Goal: Information Seeking & Learning: Check status

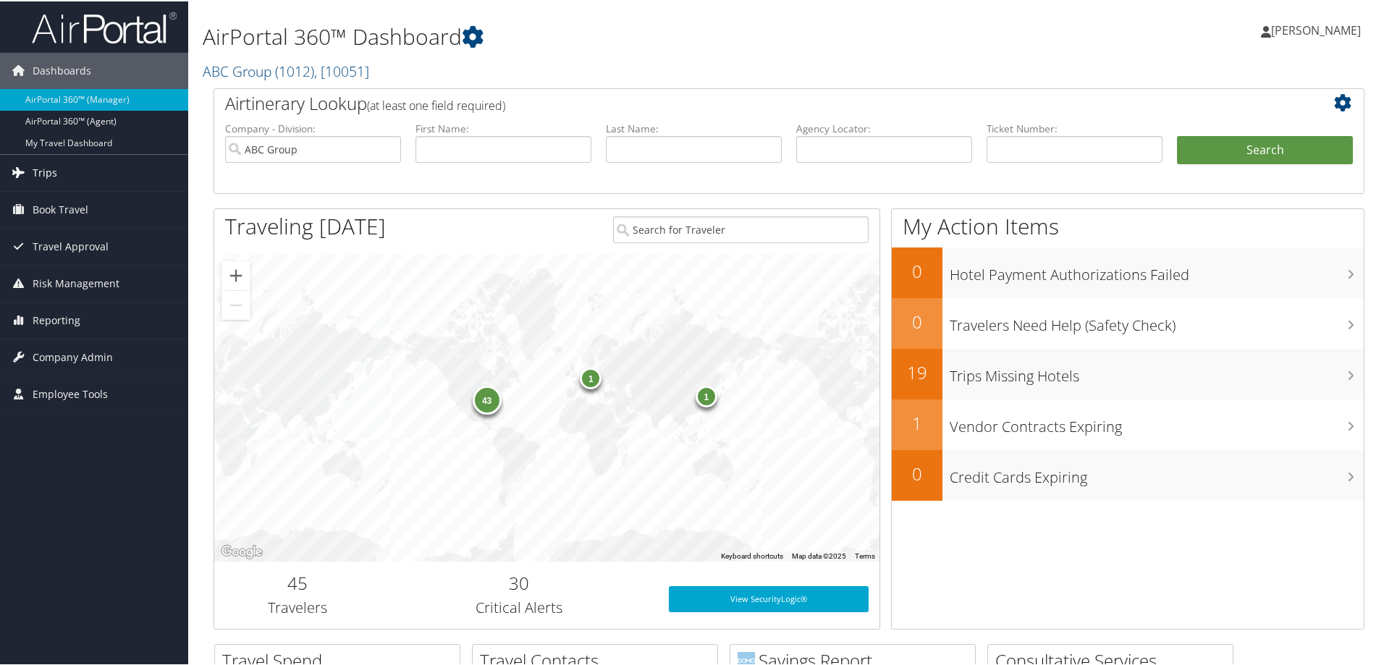
click at [58, 172] on link "Trips" at bounding box center [94, 171] width 188 height 36
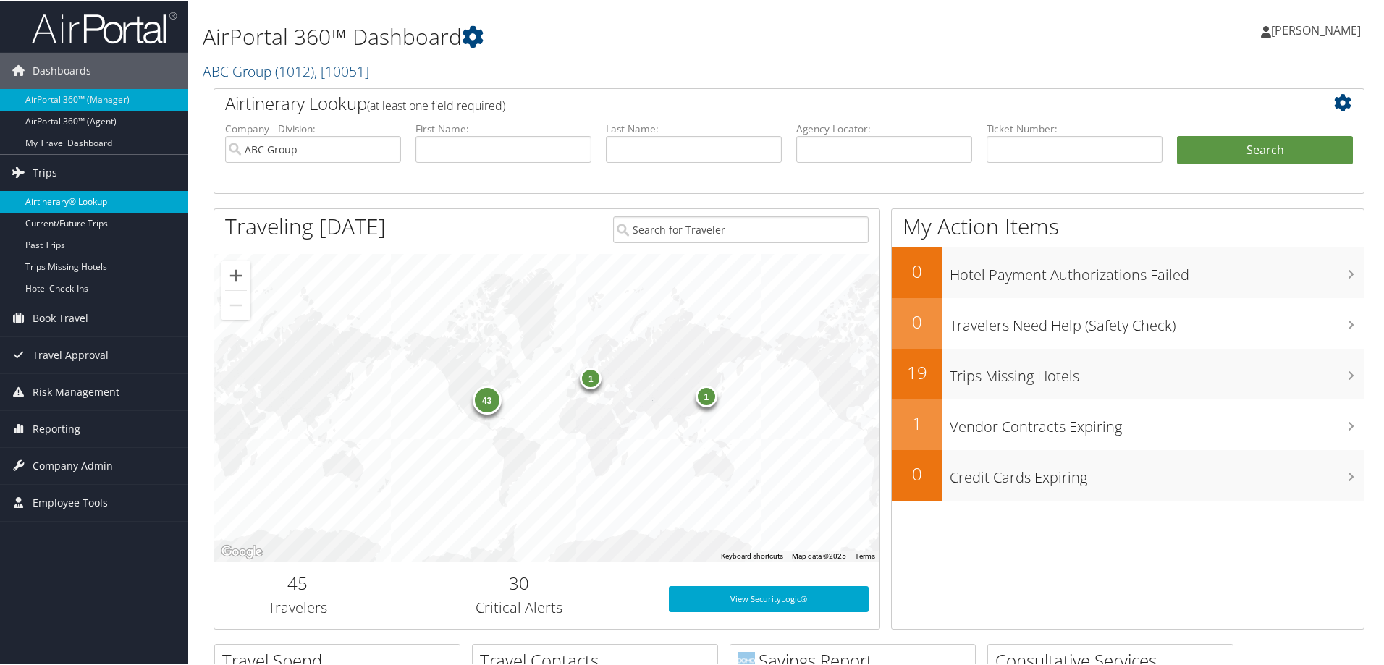
click at [83, 201] on link "Airtinerary® Lookup" at bounding box center [94, 201] width 188 height 22
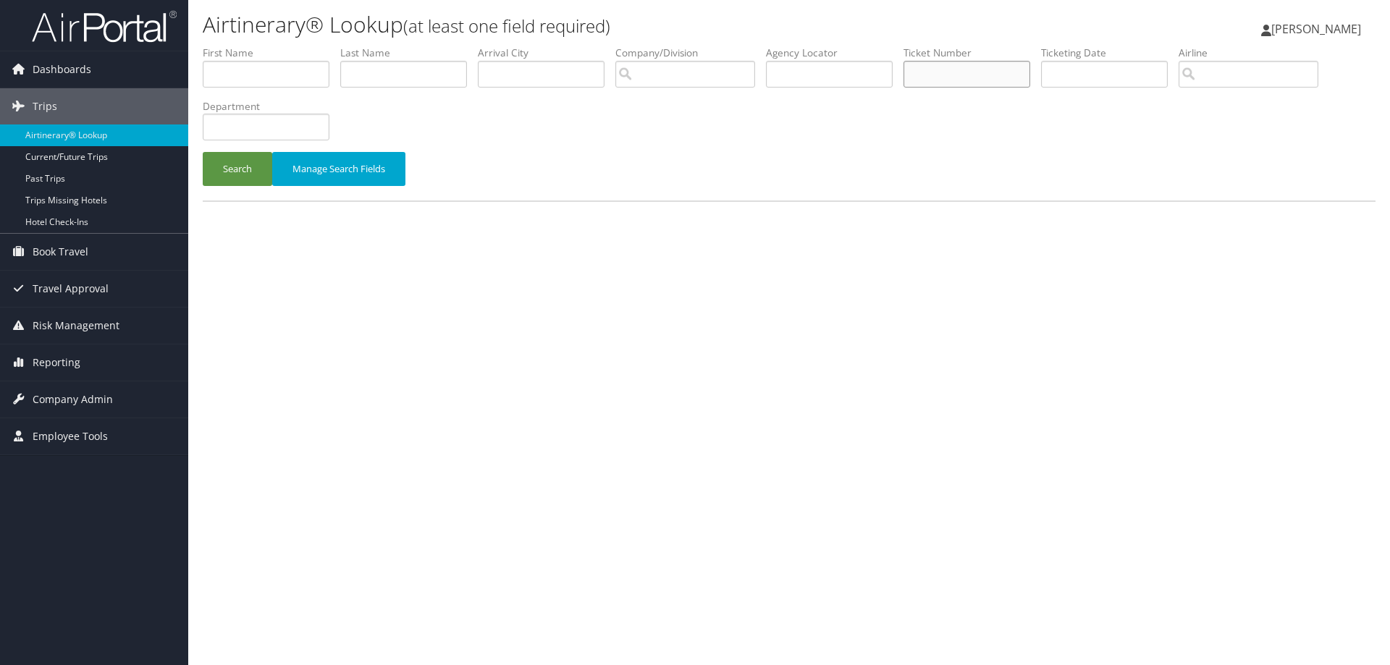
click at [944, 74] on input "text" at bounding box center [966, 74] width 127 height 27
type input "0068998499736"
click at [203, 152] on button "Search" at bounding box center [237, 169] width 69 height 34
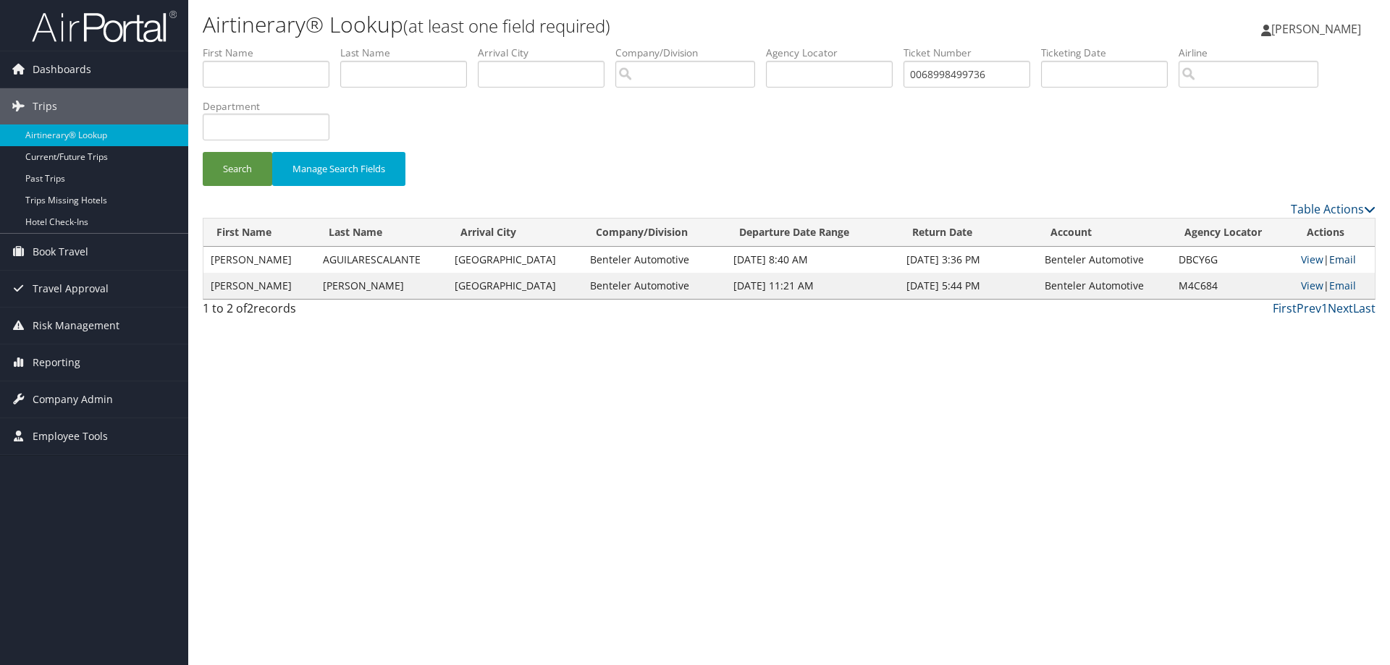
click at [1343, 255] on link "Email" at bounding box center [1342, 260] width 27 height 14
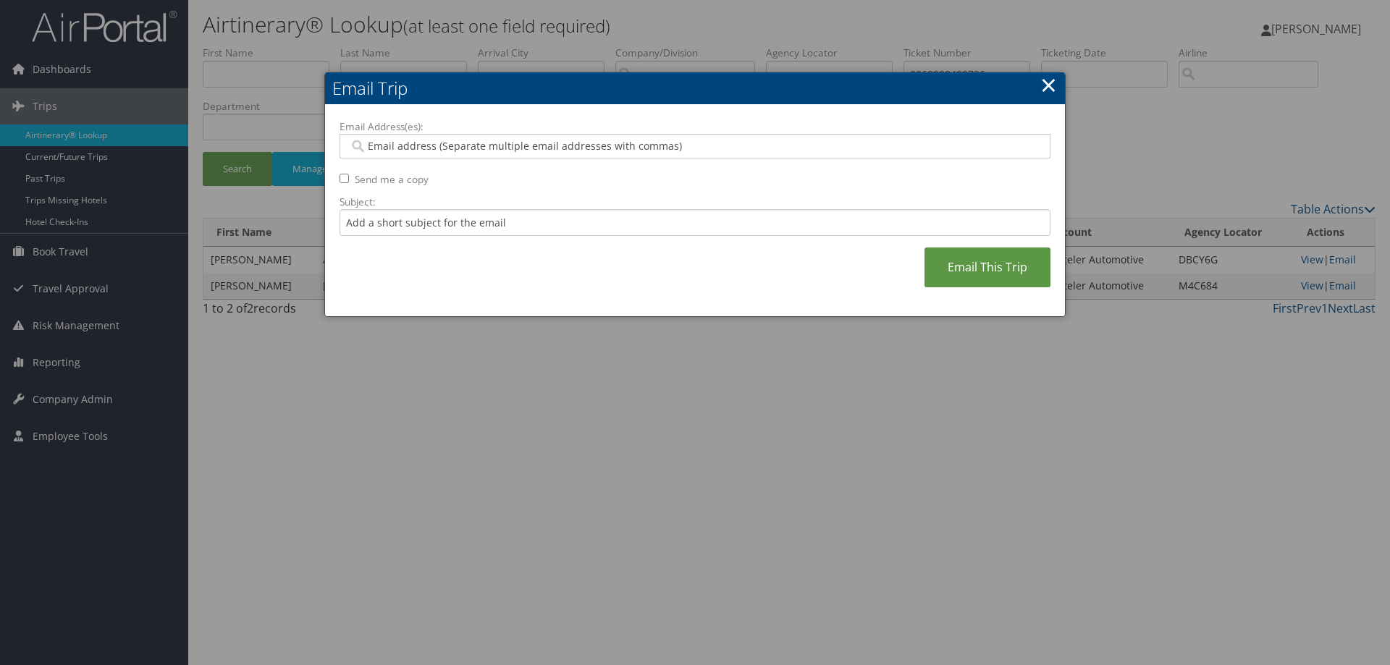
click at [386, 143] on input "Email Address(es):" at bounding box center [694, 146] width 691 height 14
type input "a"
type input "pam.cu"
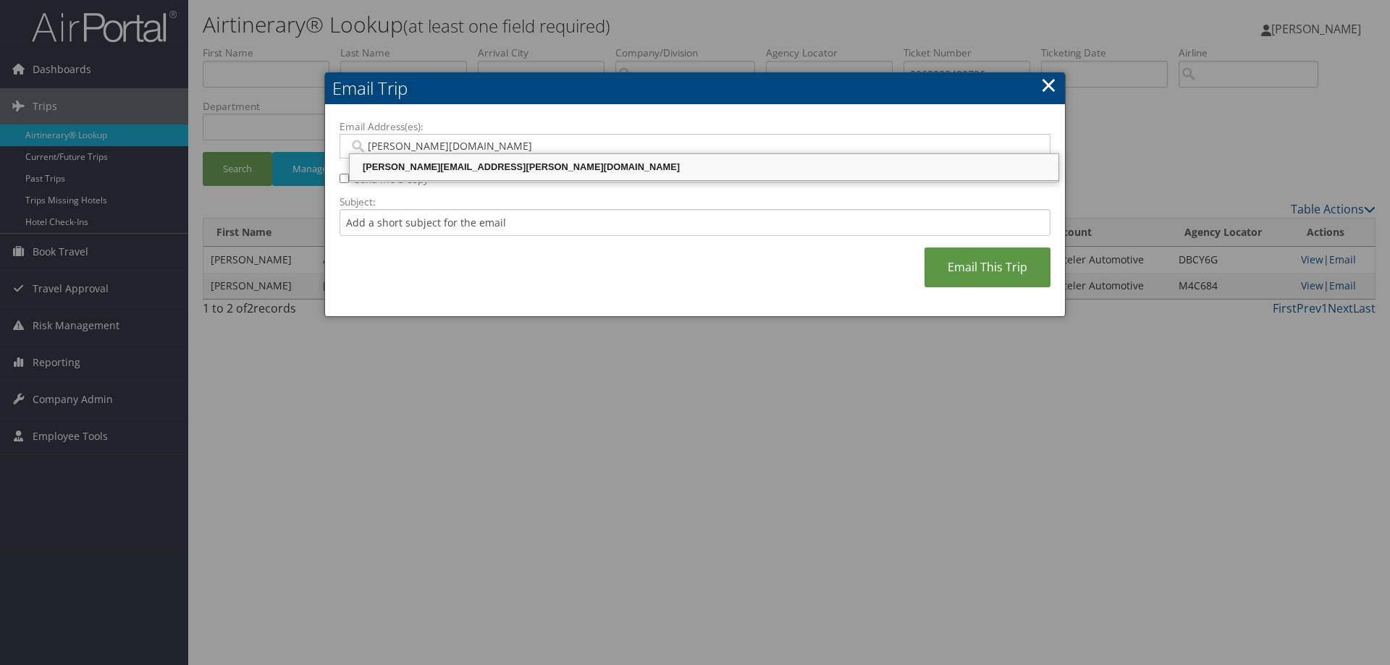
click at [533, 161] on div "PAM.CUMMINGS@BENTELER.COM" at bounding box center [704, 167] width 704 height 14
type input "PAM.CUMMINGS@BENTELER.COM"
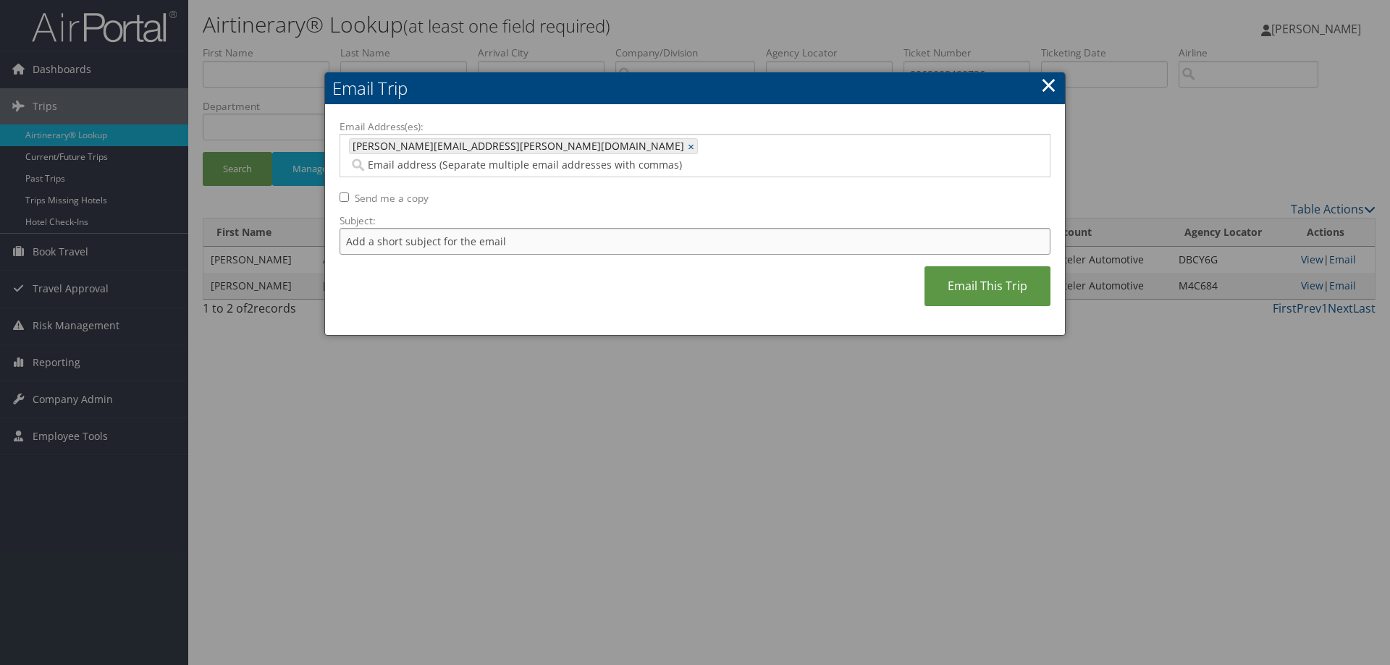
click at [401, 228] on input "Subject:" at bounding box center [694, 241] width 711 height 27
drag, startPoint x: 653, startPoint y: 85, endPoint x: 709, endPoint y: 83, distance: 55.8
click at [709, 83] on h2 "Email Trip" at bounding box center [695, 88] width 740 height 32
drag, startPoint x: 498, startPoint y: 221, endPoint x: 305, endPoint y: 229, distance: 192.7
click at [305, 229] on body "Menu Dashboards ► AirPortal 360™ (Manager) AirPortal 360™ (Agent) My Travel Das…" at bounding box center [695, 332] width 1390 height 665
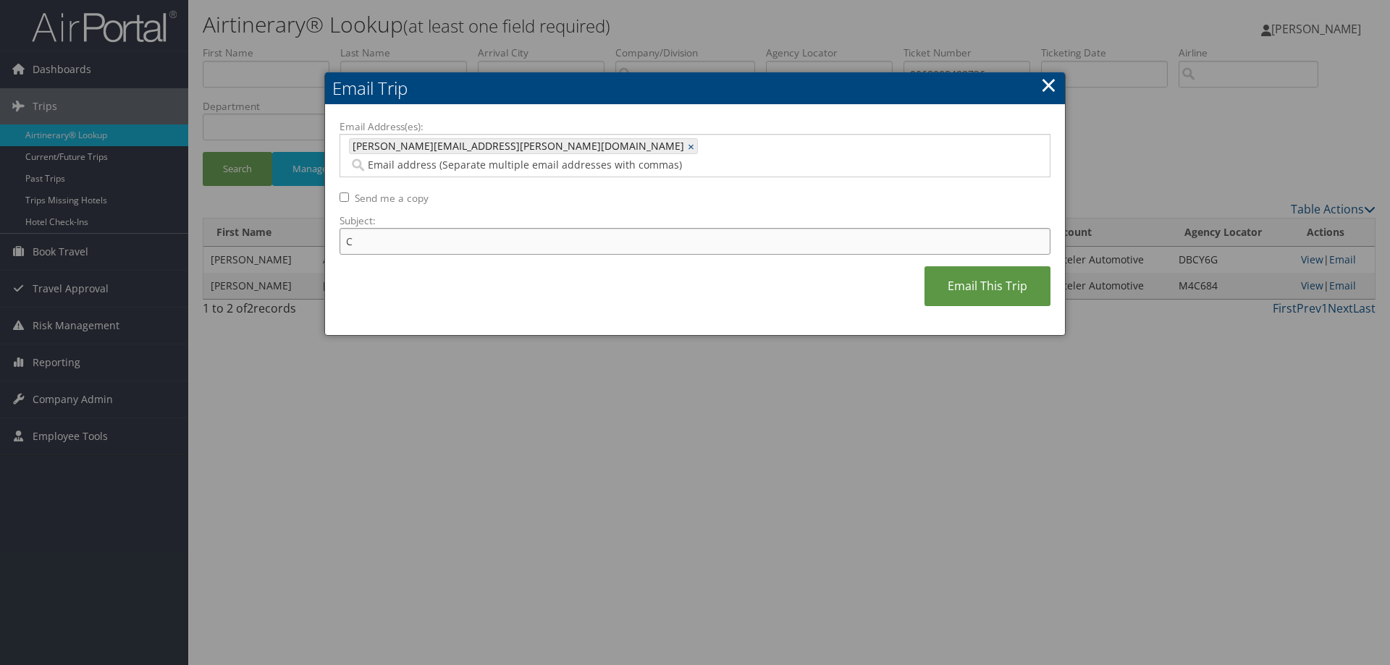
type input "C"
click at [1049, 85] on link "×" at bounding box center [1048, 84] width 17 height 29
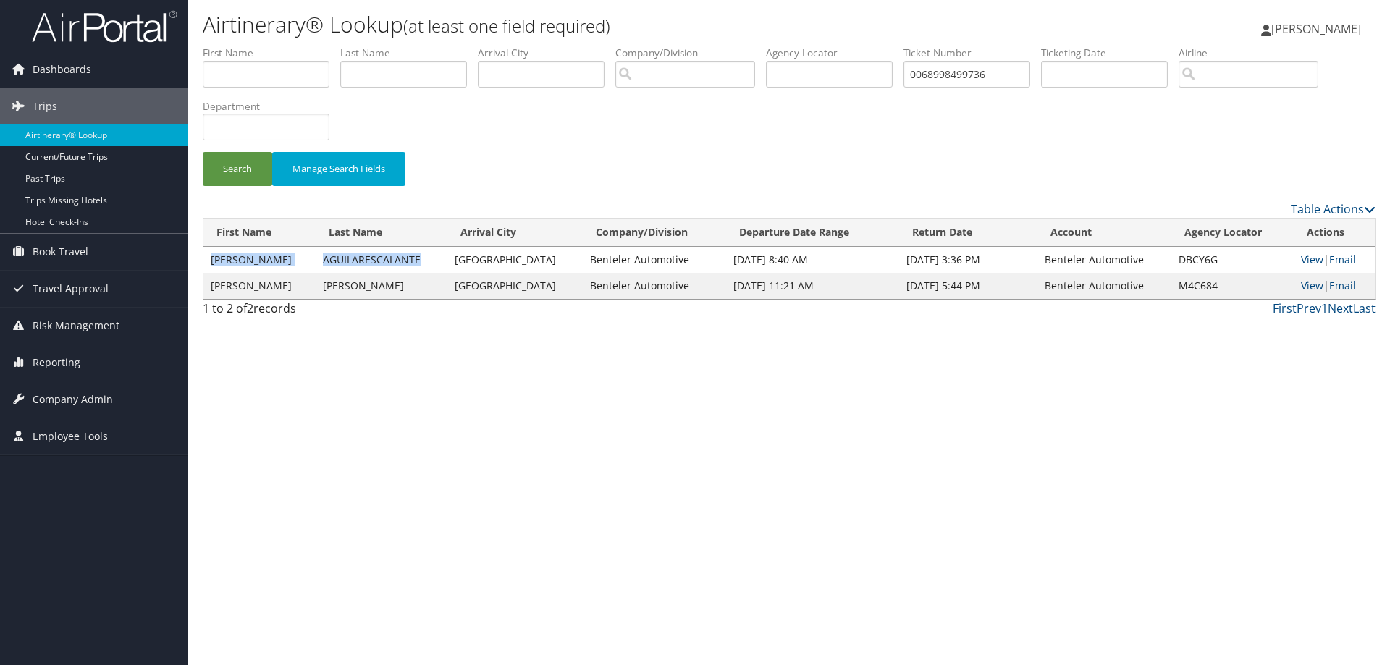
drag, startPoint x: 418, startPoint y: 256, endPoint x: 204, endPoint y: 267, distance: 214.5
click at [204, 267] on tr "VICTOR HUGO AGUILARESCALANTE St Louis Benteler Automotive Sep 7, 2025 8:40 AM S…" at bounding box center [788, 260] width 1171 height 26
copy tr "VICTOR HUGO AGUILARESCALANTE"
click at [1335, 255] on link "Email" at bounding box center [1342, 260] width 27 height 14
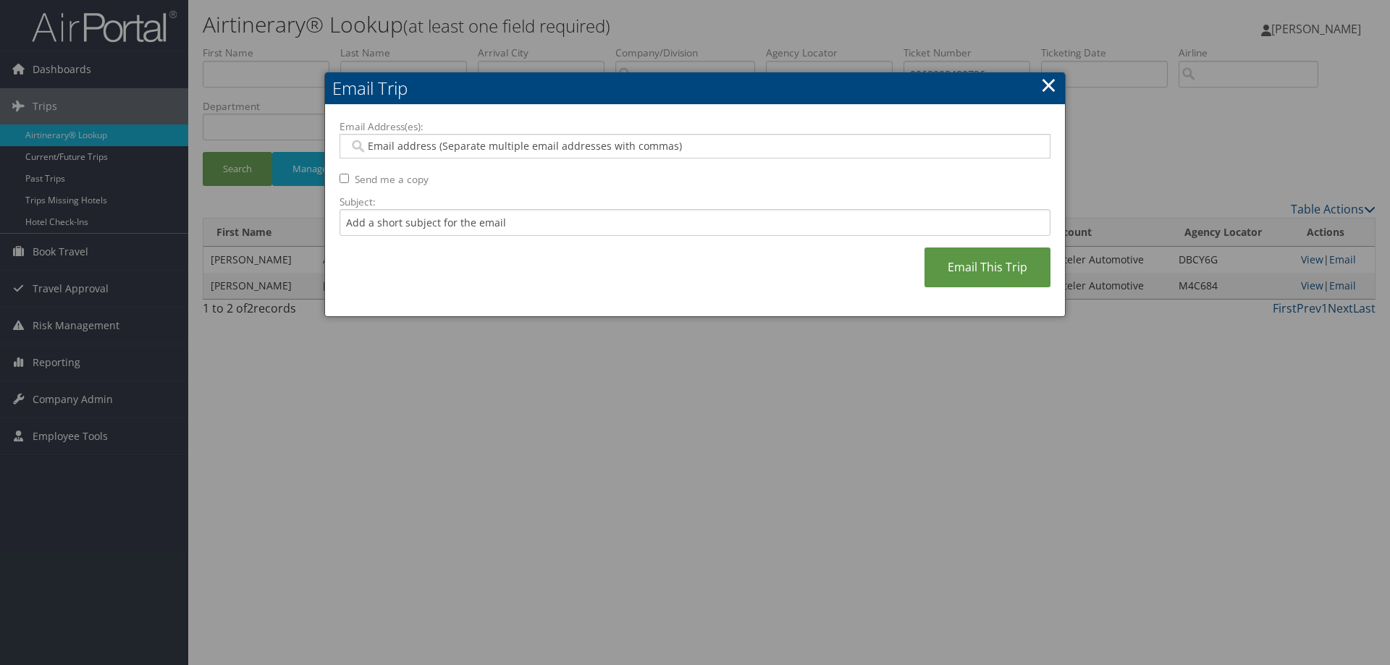
click at [399, 151] on input "Email Address(es):" at bounding box center [694, 146] width 691 height 14
type input "pam.cumming"
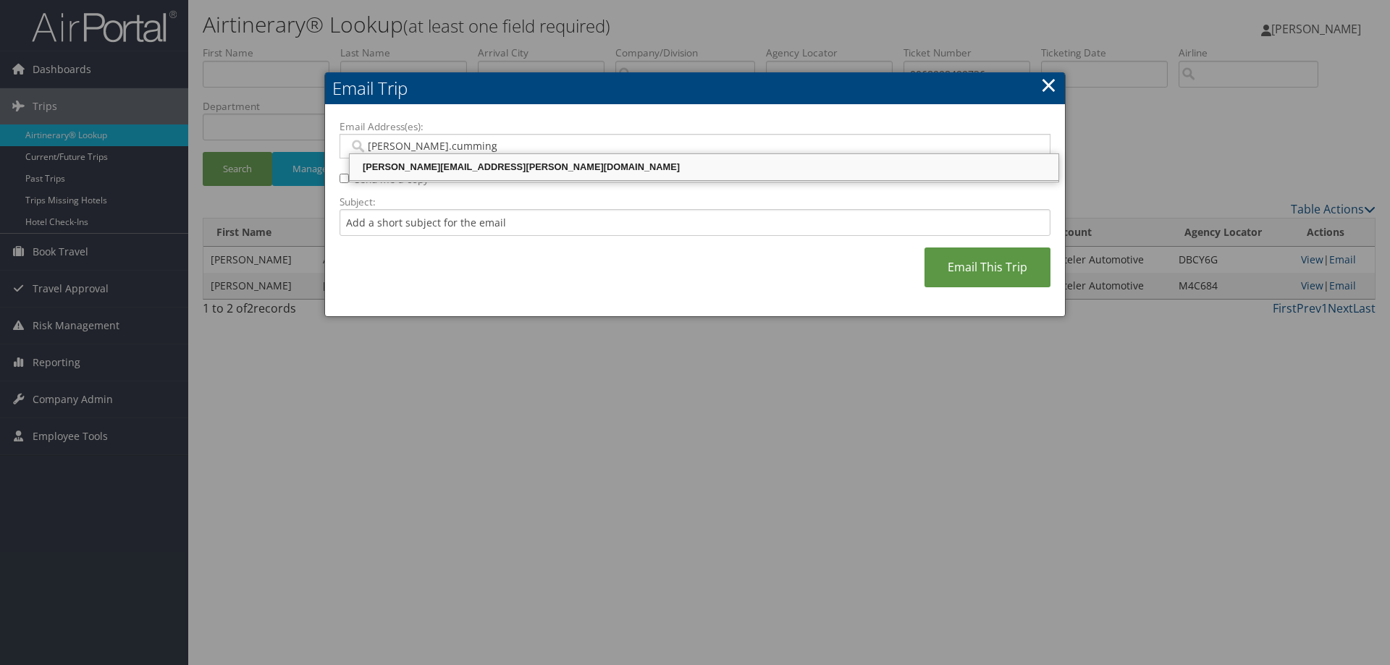
click at [411, 164] on div "PAM.CUMMINGS@BENTELER.COM" at bounding box center [704, 167] width 704 height 14
type input "PAM.CUMMINGS@BENTELER.COM"
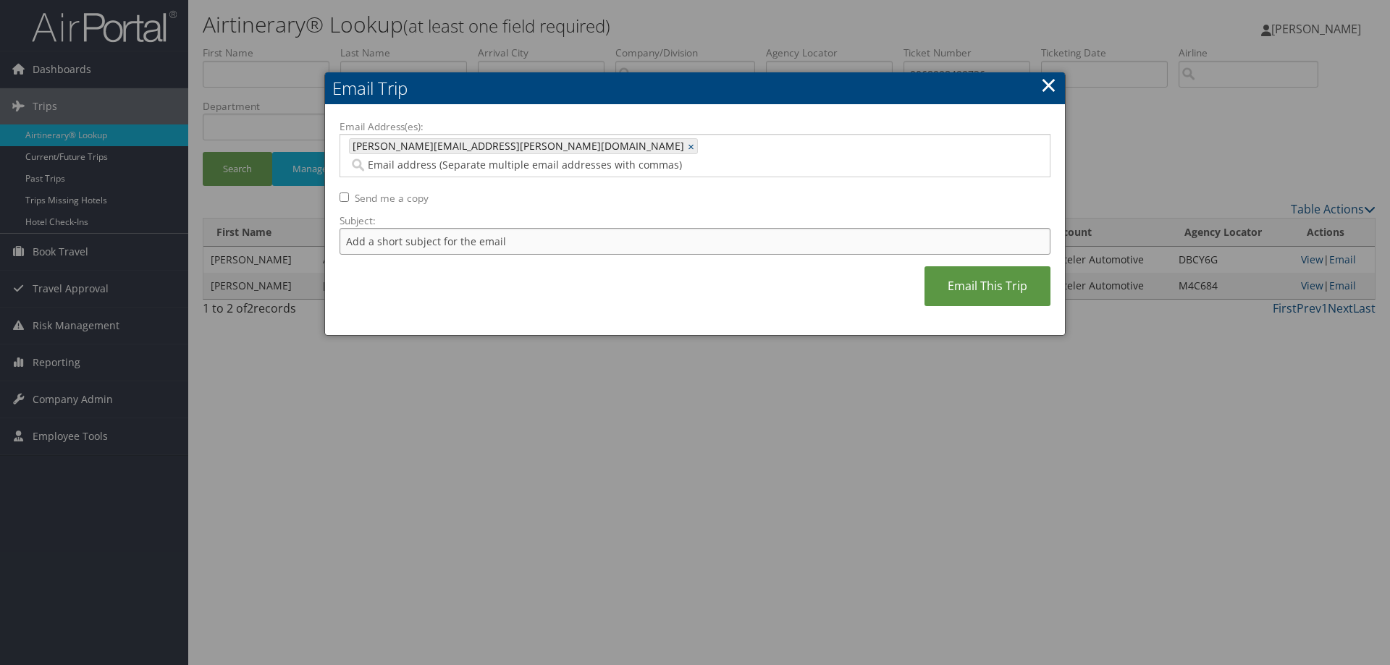
click at [366, 228] on input "Subject:" at bounding box center [694, 241] width 711 height 27
paste input "VICTOR HUGO AGUILARESCALANTE"
click at [591, 228] on input "CHAD NELSON TKT USED TOWARDS VICTOR HUGO AGUILARESCALANTE" at bounding box center [694, 241] width 711 height 27
type input "CHAD NELSON TKT USED TOWARDS VICTOR HUGO AGUILARESCALANTE"
click at [960, 267] on link "Email This Trip" at bounding box center [987, 286] width 126 height 40
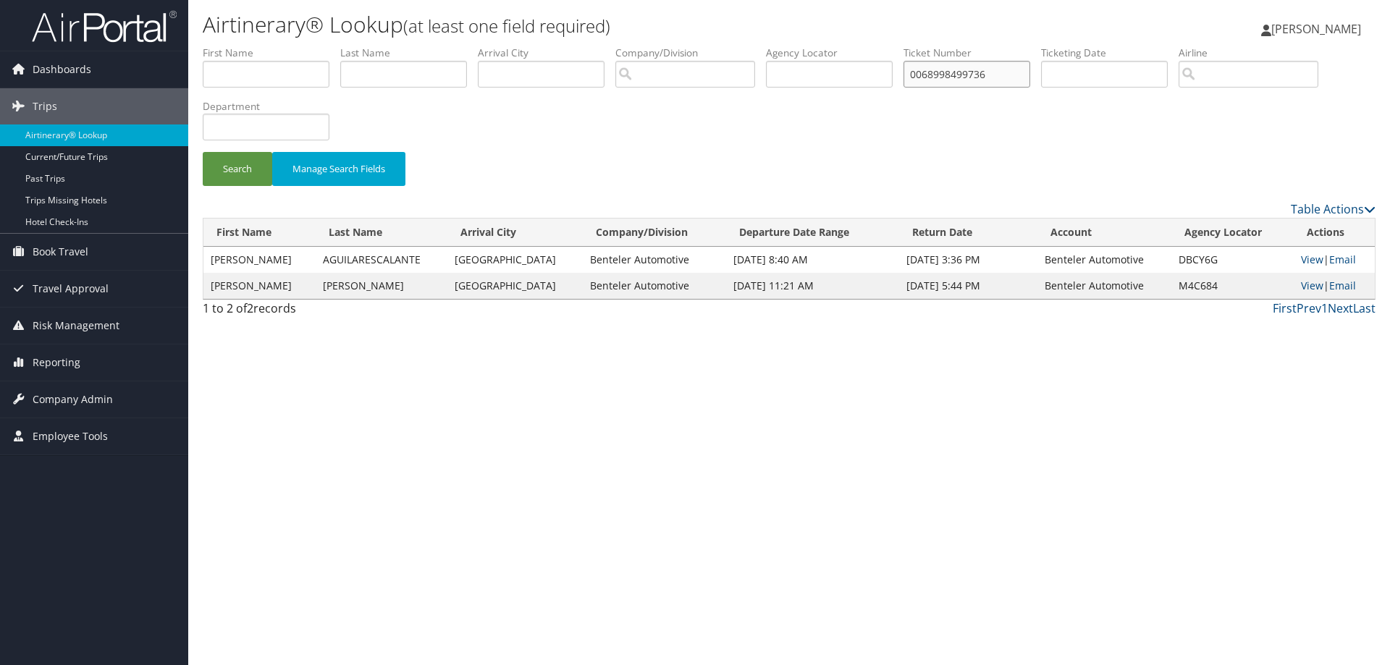
drag, startPoint x: 1010, startPoint y: 77, endPoint x: 853, endPoint y: 70, distance: 158.0
click at [853, 46] on ul "First Name Last Name Departure City Arrival City Company/Division Airport/City …" at bounding box center [789, 46] width 1173 height 0
type input "0067308263189"
click at [203, 152] on button "Search" at bounding box center [237, 169] width 69 height 34
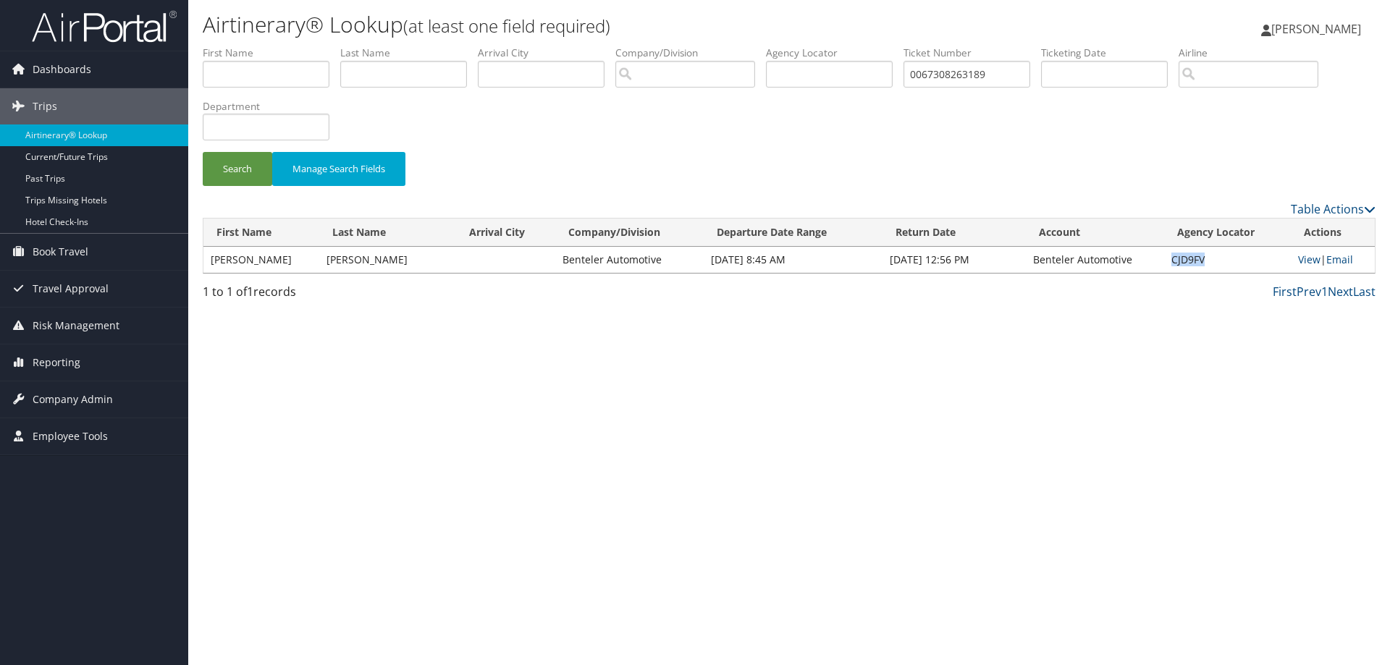
drag, startPoint x: 1216, startPoint y: 251, endPoint x: 1139, endPoint y: 265, distance: 78.7
click at [1139, 265] on tr "DANIEL RAYMOND BURLEY Benteler Automotive Jul 14, 2025 8:45 AM Jul 19, 2025 12:…" at bounding box center [788, 260] width 1171 height 26
copy tr "CJD9FV"
click at [410, 324] on div "Airtinerary® Lookup (at least one field required) Tammy Kruckeberg Tammy Krucke…" at bounding box center [789, 332] width 1202 height 665
click at [643, 149] on div "Search Manage Search Fields" at bounding box center [789, 123] width 1194 height 155
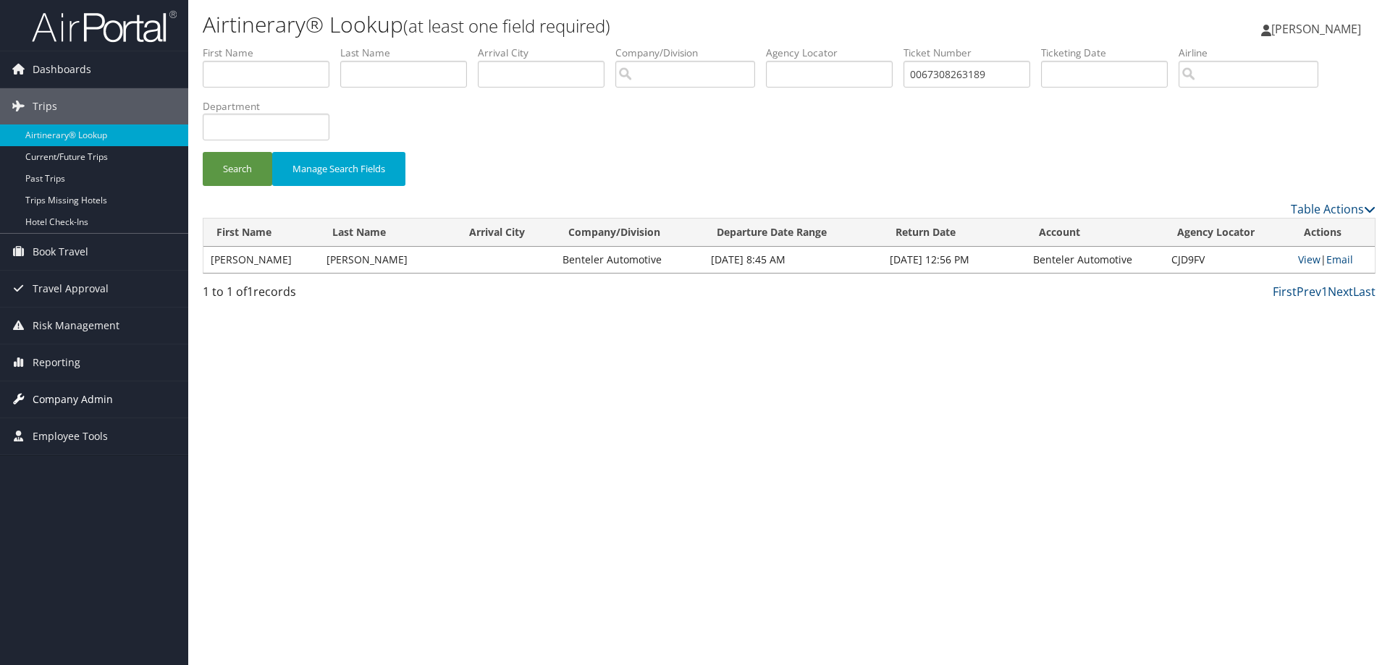
click at [64, 398] on span "Company Admin" at bounding box center [73, 399] width 80 height 36
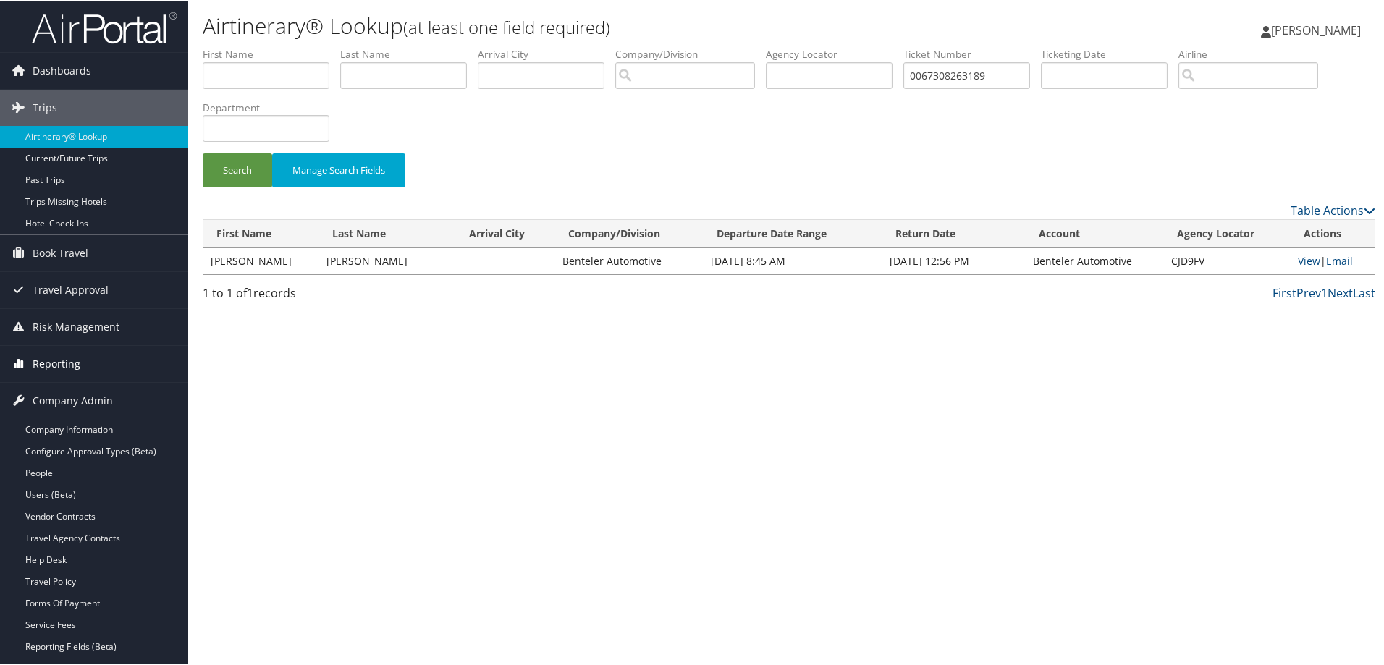
click at [62, 359] on span "Reporting" at bounding box center [57, 363] width 48 height 36
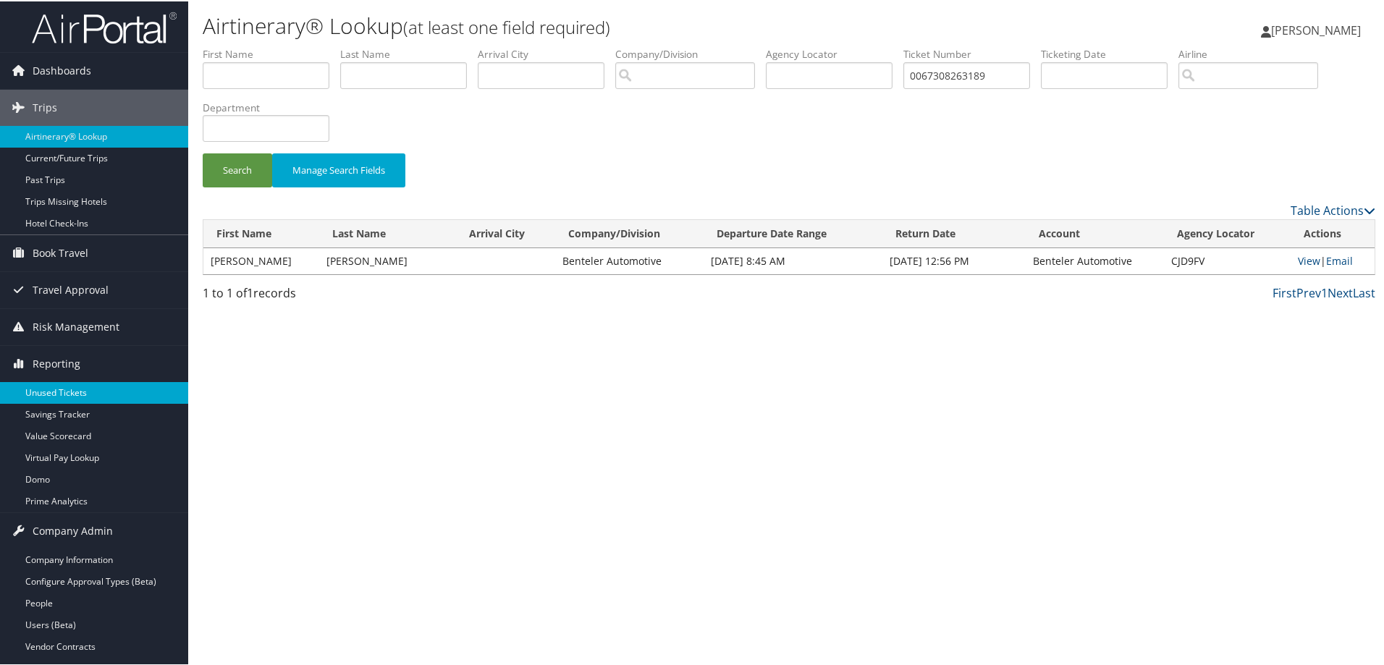
click at [68, 389] on link "Unused Tickets" at bounding box center [94, 392] width 188 height 22
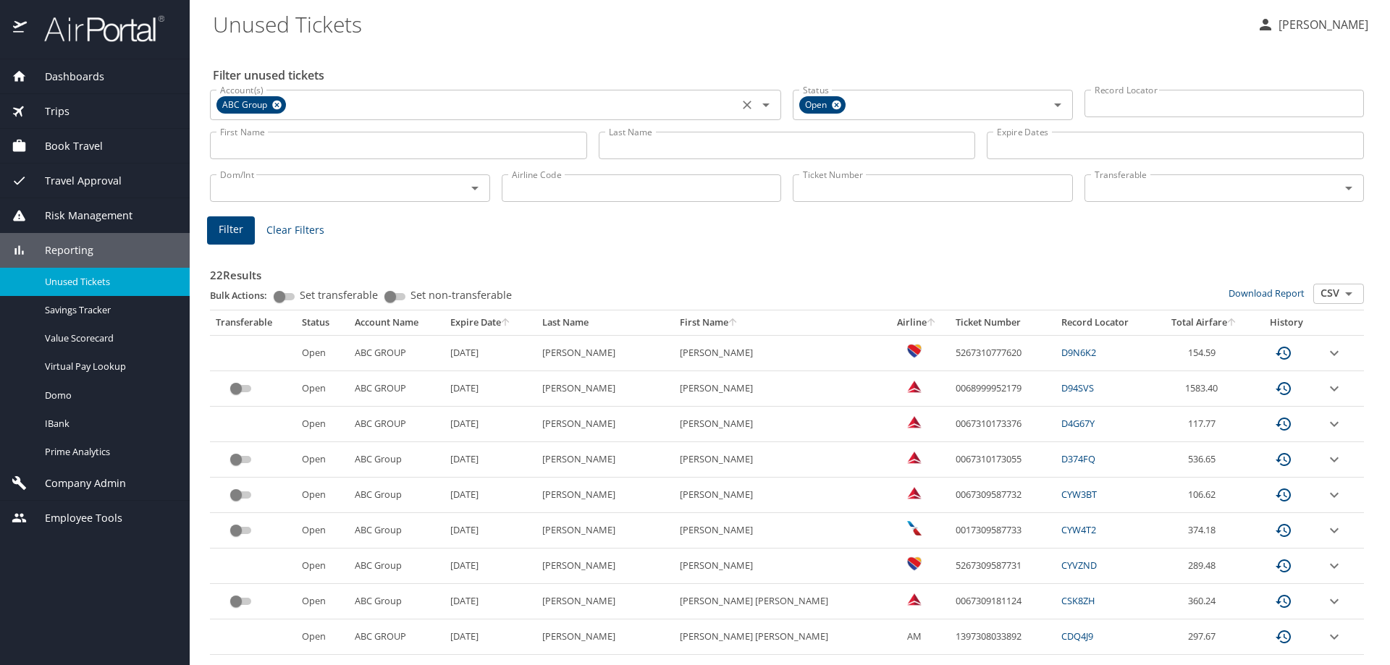
click at [279, 104] on icon at bounding box center [276, 105] width 9 height 9
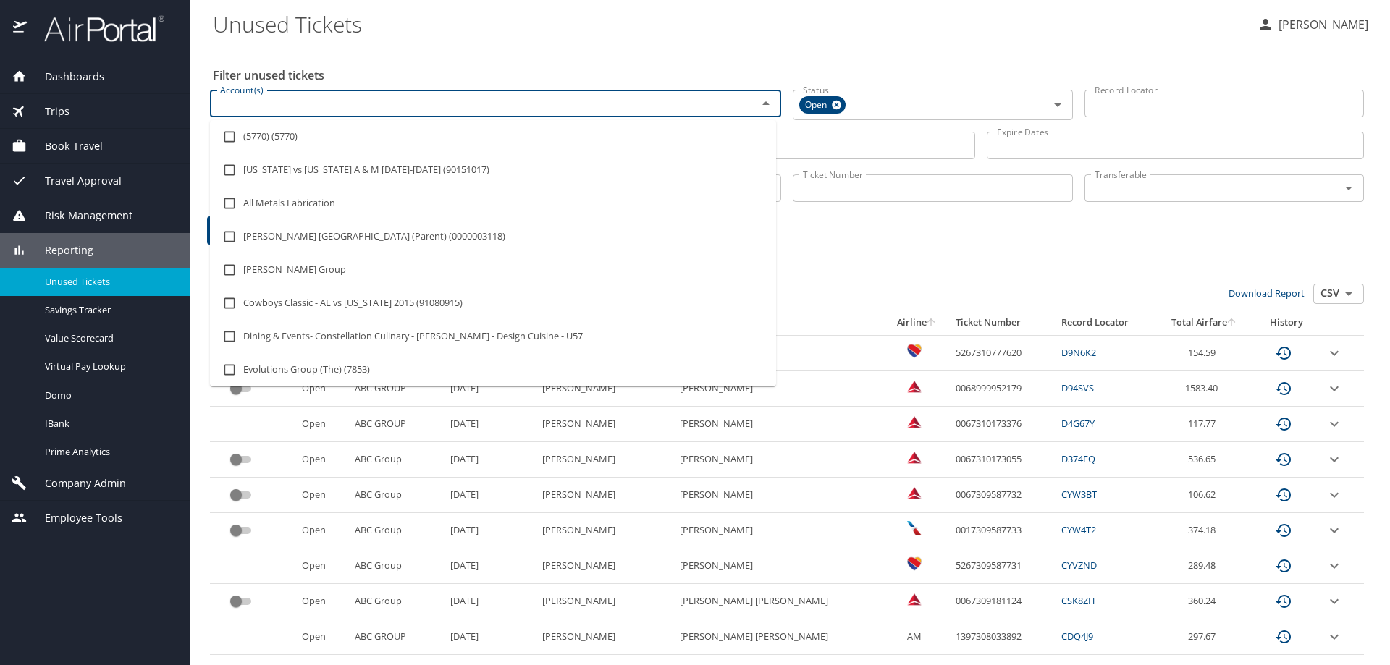
click at [274, 102] on input "Account(s)" at bounding box center [474, 103] width 520 height 19
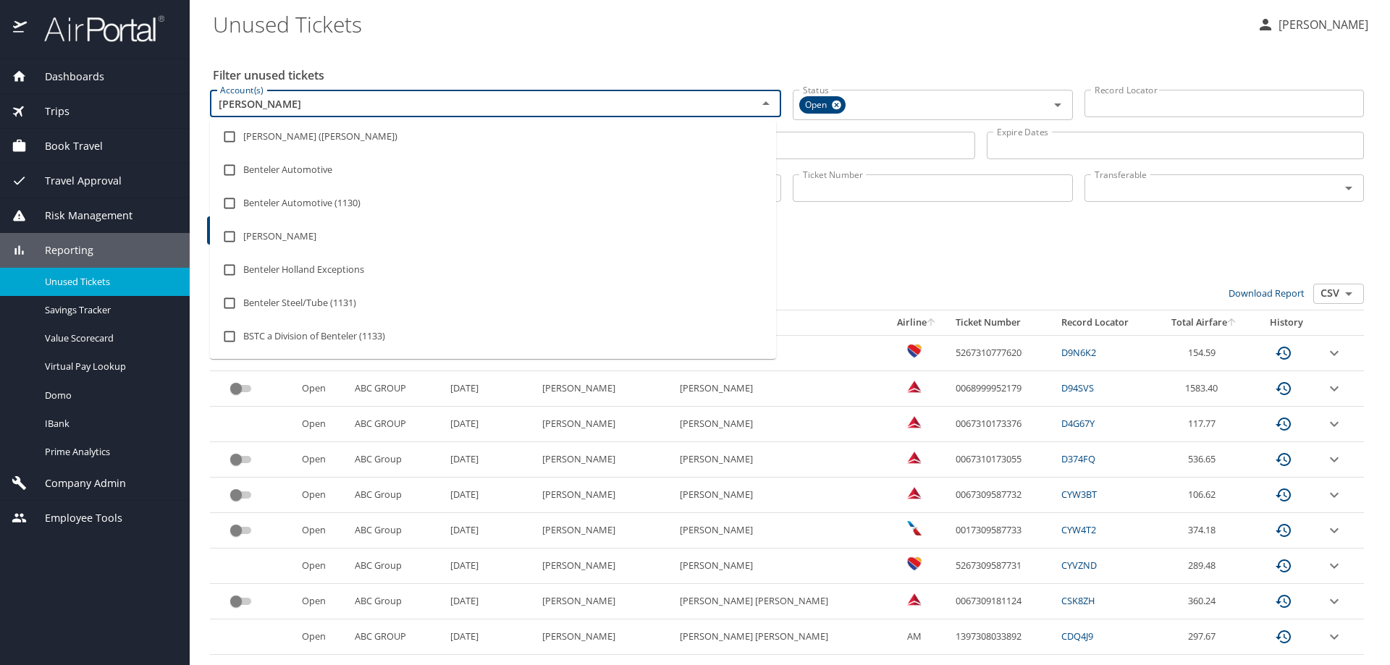
type input "benteler"
click at [235, 168] on input "checkbox" at bounding box center [230, 170] width 28 height 28
checkbox input "true"
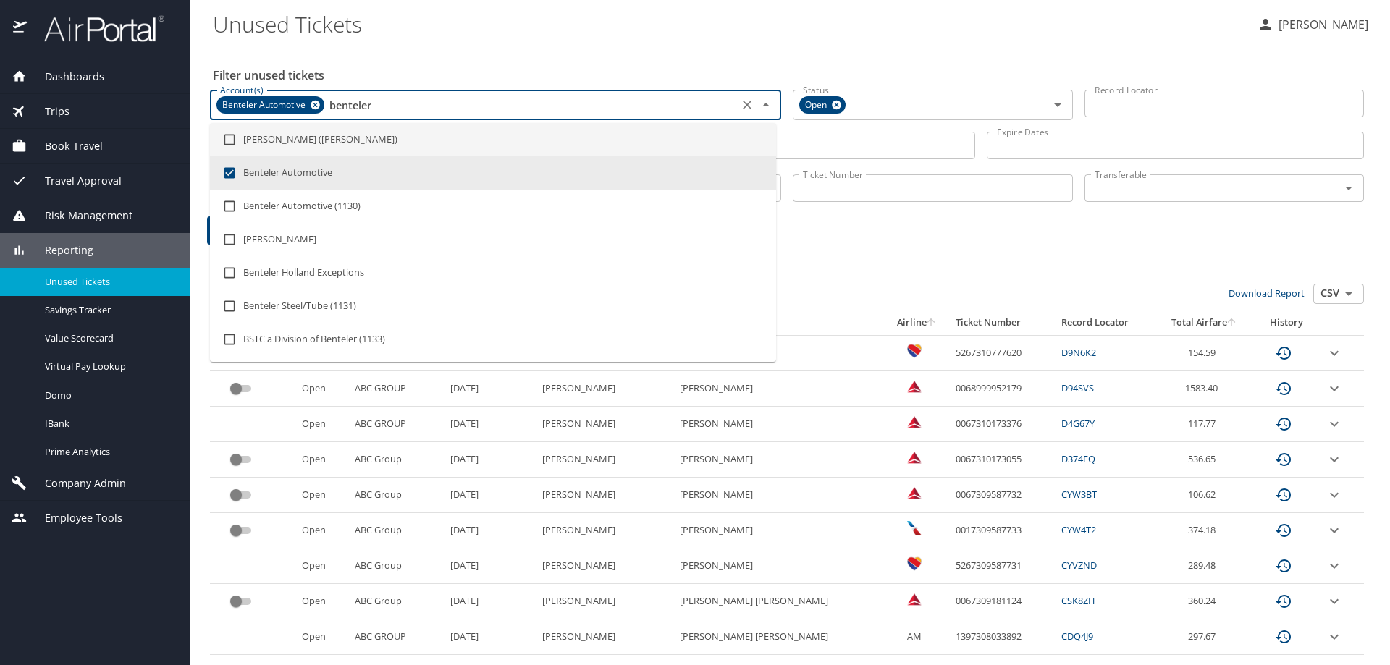
type input "benteler"
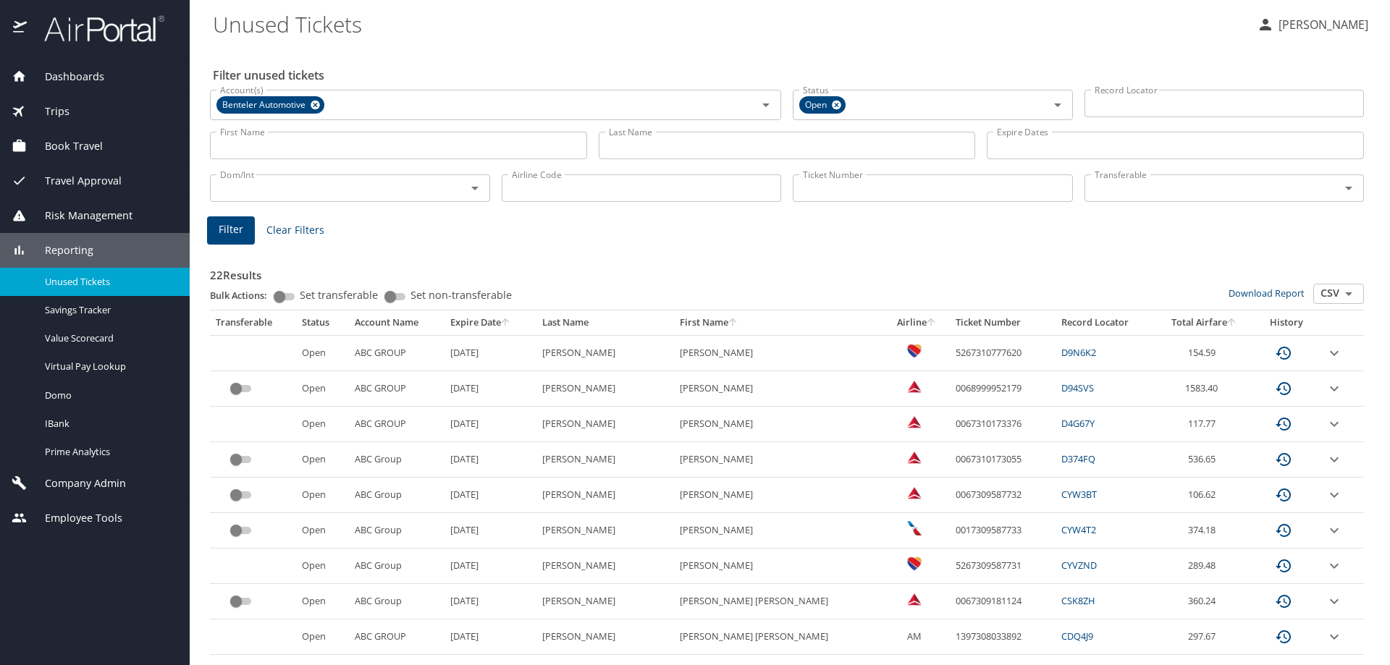
click at [809, 185] on input "Ticket Number" at bounding box center [933, 188] width 280 height 28
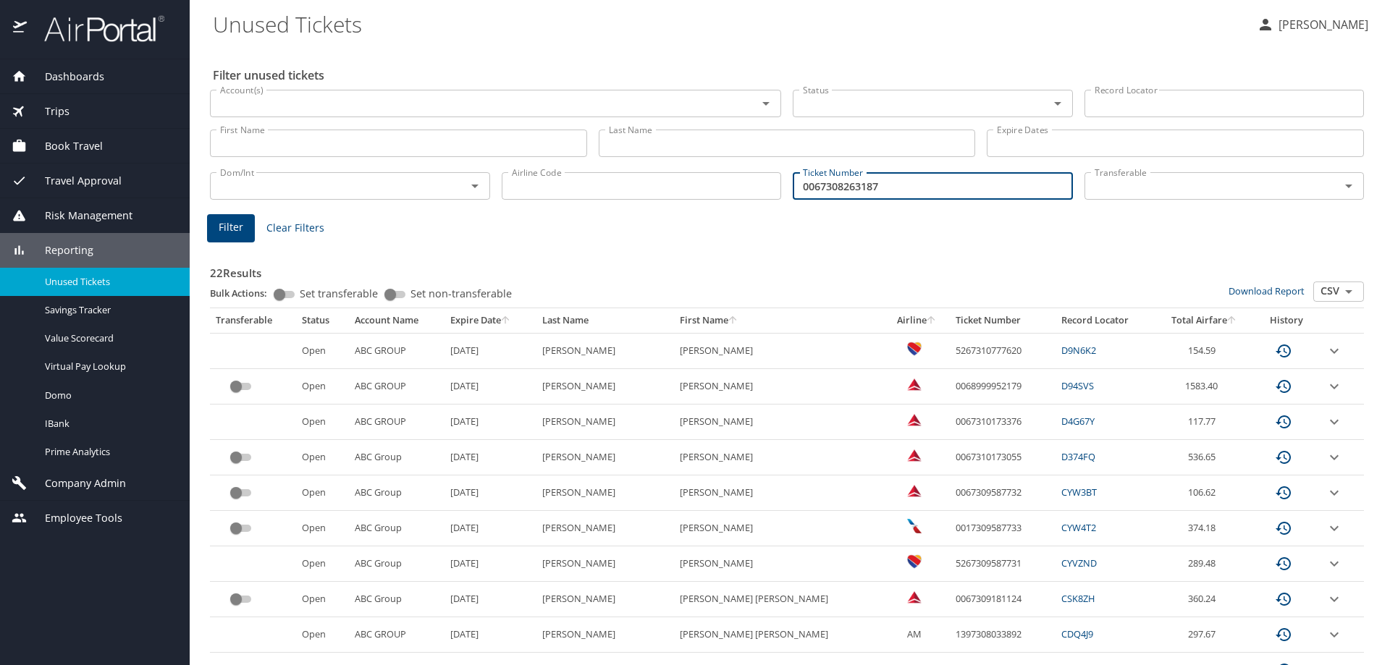
type input "0067308263187"
click at [233, 232] on span "Filter" at bounding box center [231, 228] width 25 height 18
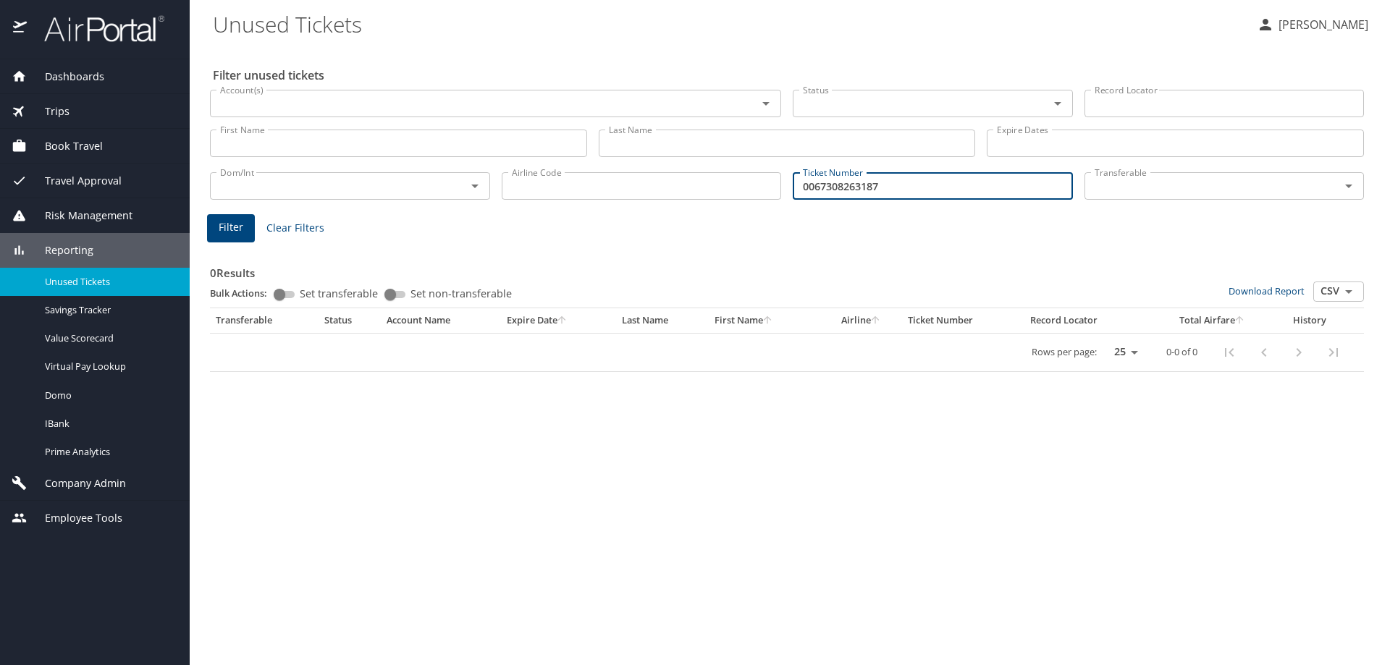
drag, startPoint x: 909, startPoint y: 175, endPoint x: 747, endPoint y: 189, distance: 162.7
click at [747, 189] on div "Dom/Int Dom/Int Airline Code Airline Code Ticket Number 0067308263187 Ticket Nu…" at bounding box center [786, 185] width 1165 height 48
click at [77, 453] on span "Prime Analytics" at bounding box center [108, 452] width 127 height 14
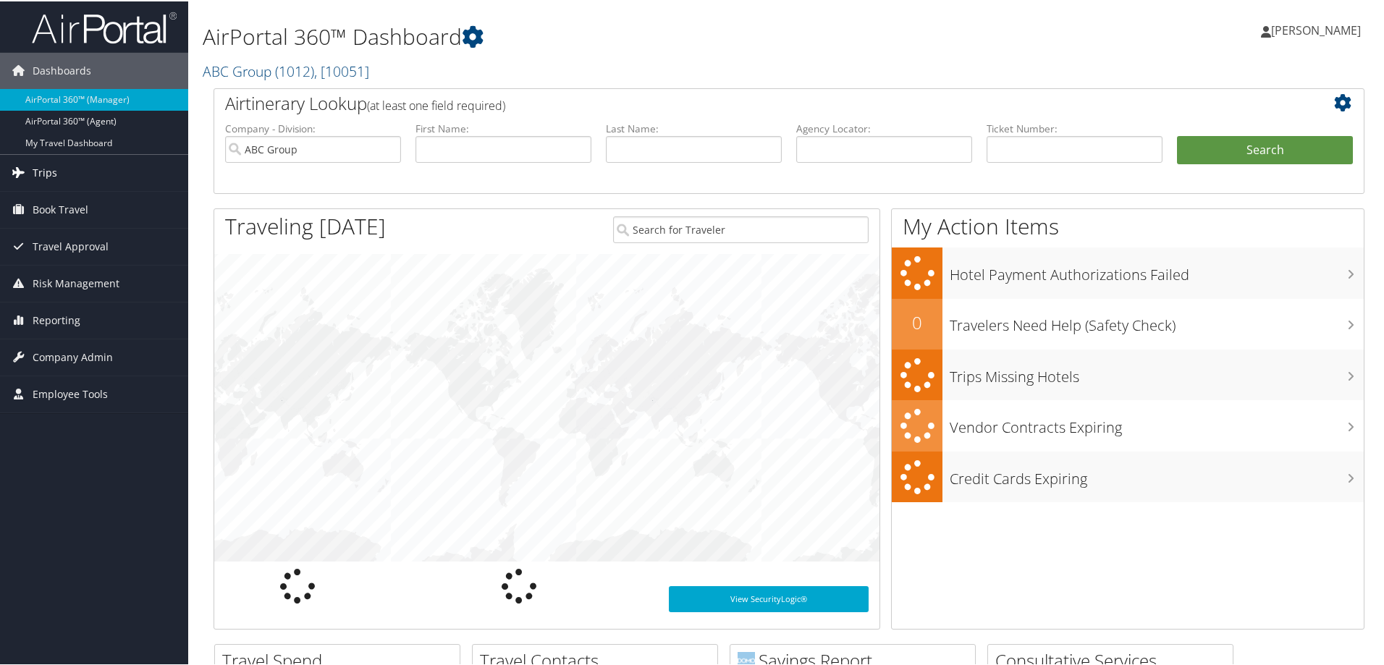
click at [46, 168] on span "Trips" at bounding box center [45, 171] width 25 height 36
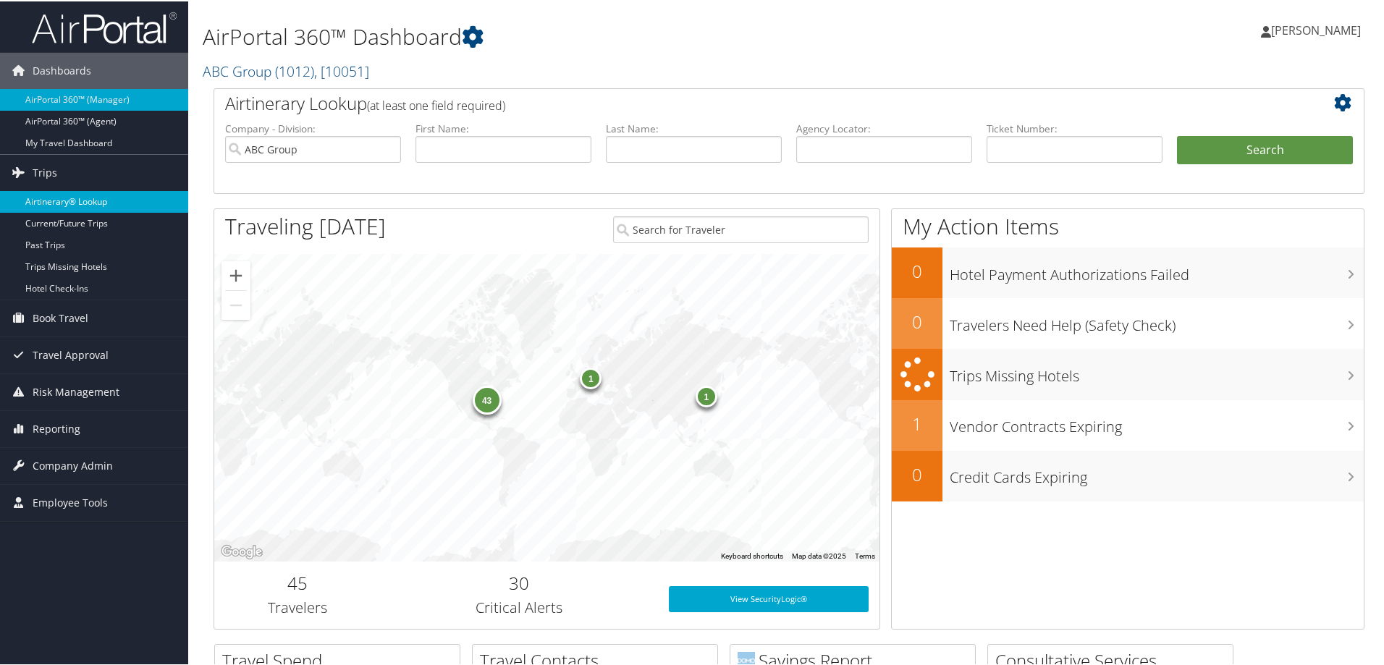
click at [66, 195] on link "Airtinerary® Lookup" at bounding box center [94, 201] width 188 height 22
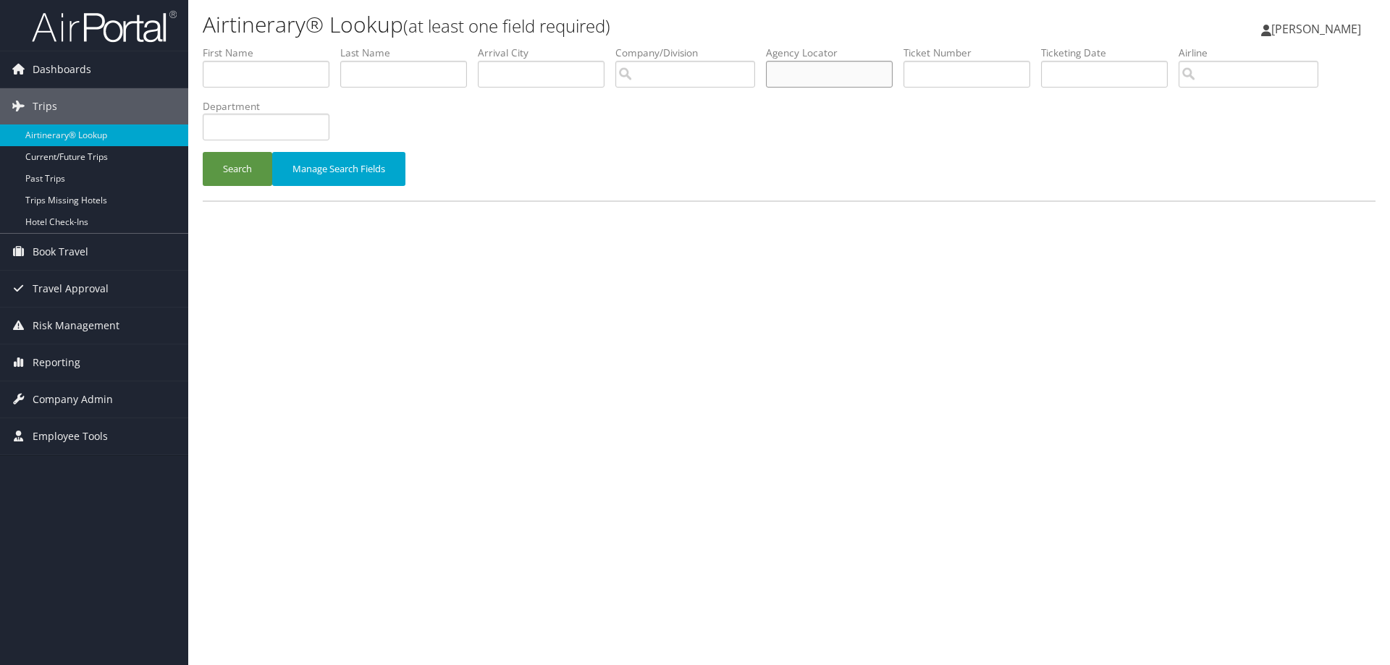
click at [788, 73] on input "text" at bounding box center [829, 74] width 127 height 27
paste input "CJD9FV"
click at [780, 72] on input "CJD9FV" at bounding box center [829, 74] width 127 height 27
click at [231, 169] on button "Search" at bounding box center [237, 169] width 69 height 34
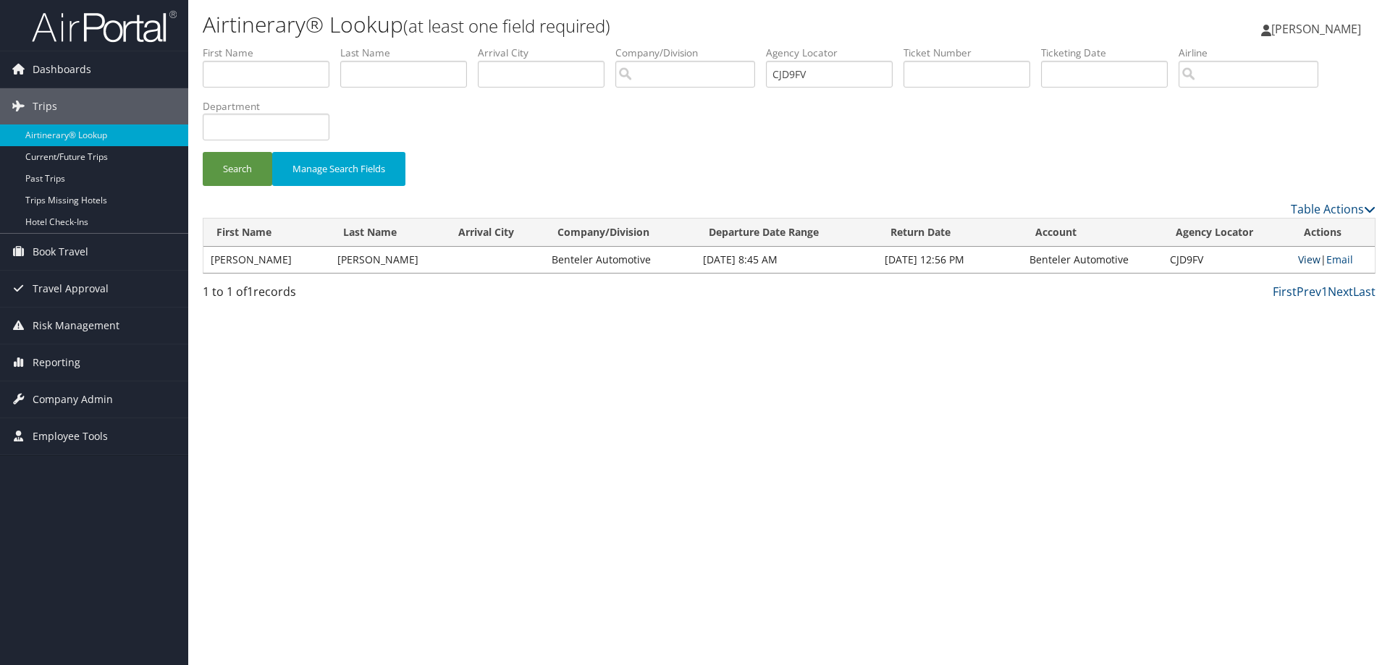
click at [1304, 256] on link "View" at bounding box center [1309, 260] width 22 height 14
drag, startPoint x: 835, startPoint y: 70, endPoint x: 647, endPoint y: 107, distance: 191.1
click at [647, 107] on form "First Name Last Name Departure City Arrival City Company/Division Airport/City …" at bounding box center [789, 123] width 1173 height 155
paste input "DDQ8NX"
click at [228, 169] on button "Search" at bounding box center [237, 169] width 69 height 34
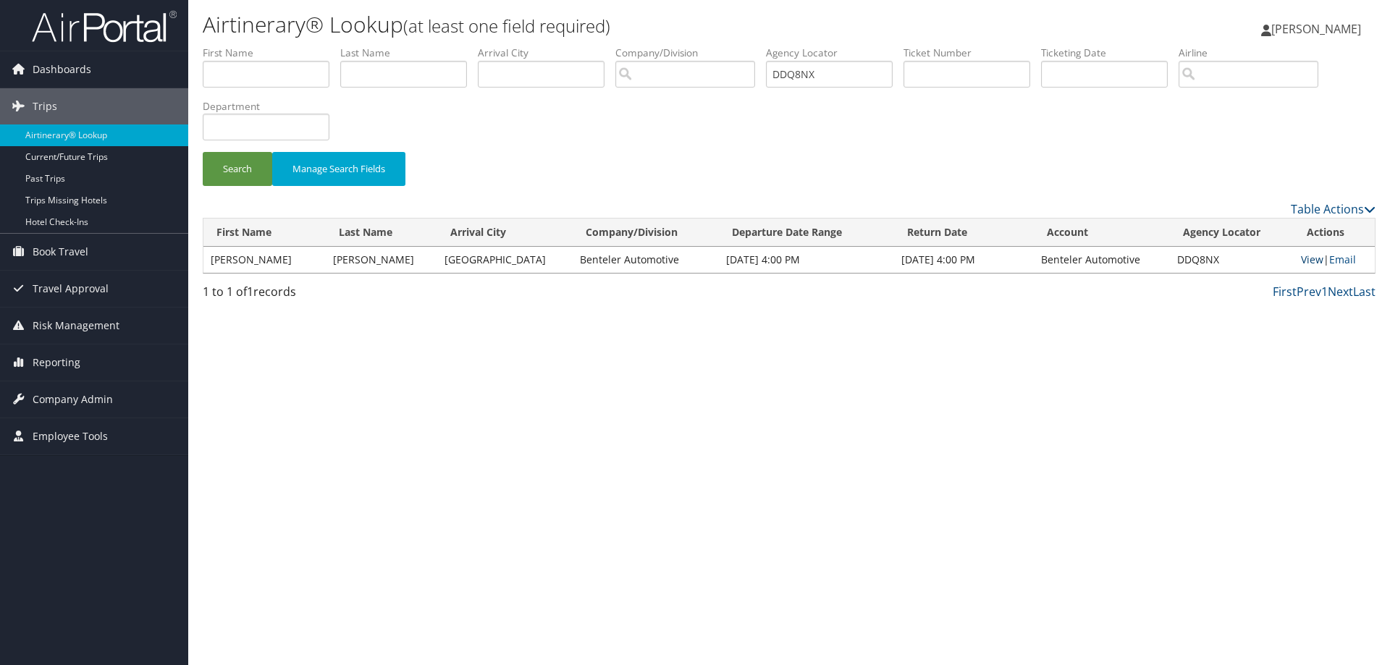
click at [1301, 257] on link "View" at bounding box center [1312, 260] width 22 height 14
drag, startPoint x: 853, startPoint y: 72, endPoint x: 640, endPoint y: 92, distance: 213.7
click at [640, 46] on ul "First Name Last Name Departure City Arrival City Company/Division Airport/City …" at bounding box center [789, 46] width 1173 height 0
paste input "LH46J"
type input "DLH46J"
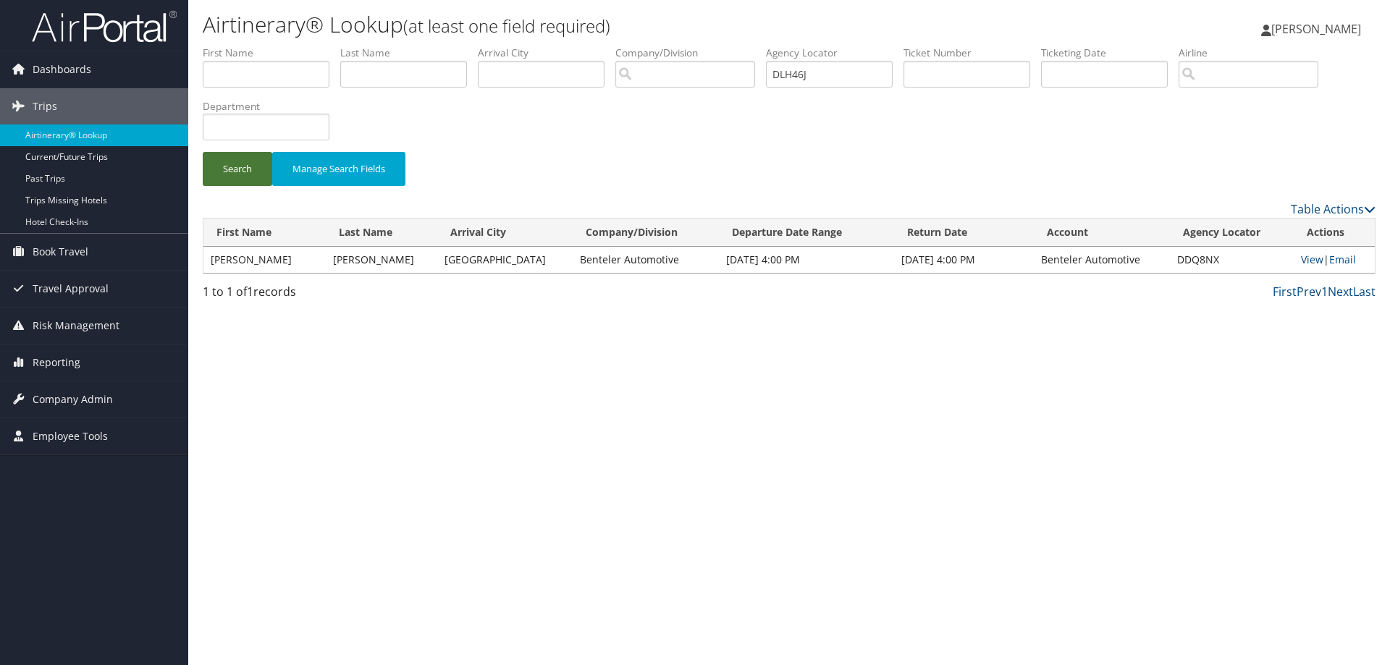
click at [239, 166] on button "Search" at bounding box center [237, 169] width 69 height 34
click at [1309, 253] on link "View" at bounding box center [1312, 260] width 22 height 14
drag, startPoint x: 447, startPoint y: 346, endPoint x: 322, endPoint y: 67, distance: 305.9
click at [444, 345] on div "Airtinerary® Lookup (at least one field required) Tammy Kruckeberg Tammy Krucke…" at bounding box center [789, 332] width 1202 height 665
click at [77, 402] on span "Company Admin" at bounding box center [73, 399] width 80 height 36
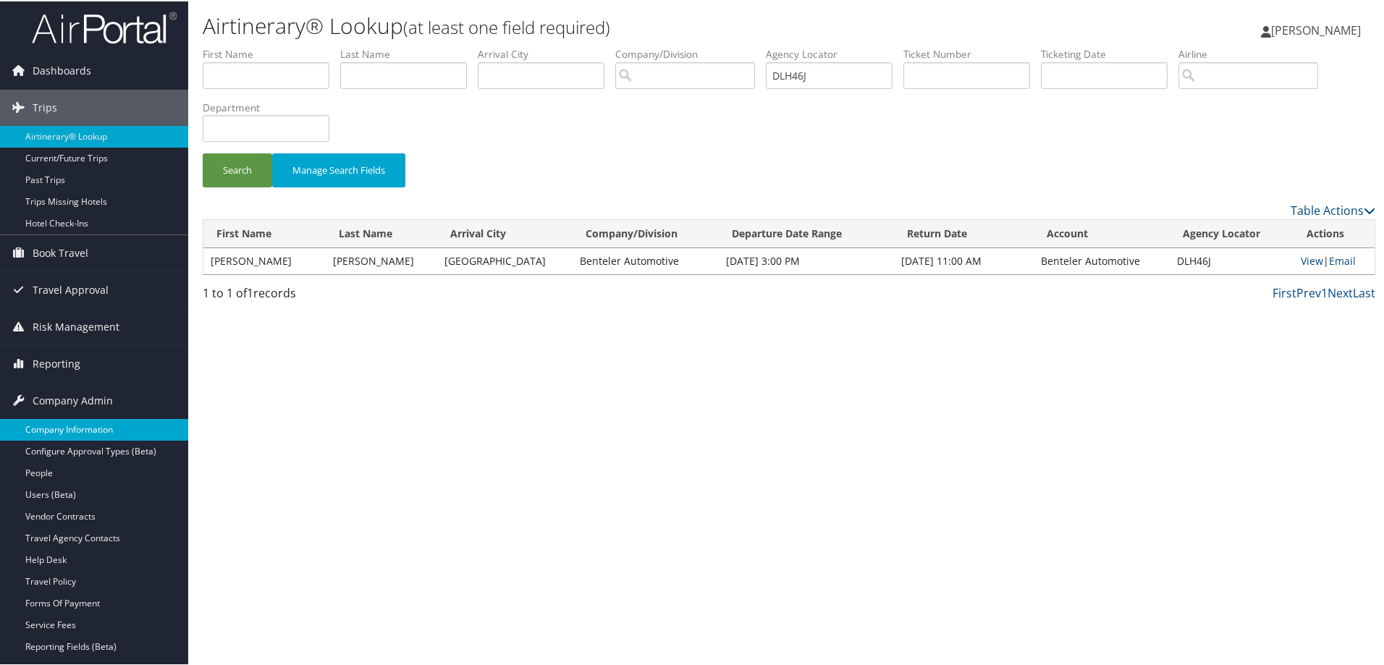
click at [62, 429] on link "Company Information" at bounding box center [94, 429] width 188 height 22
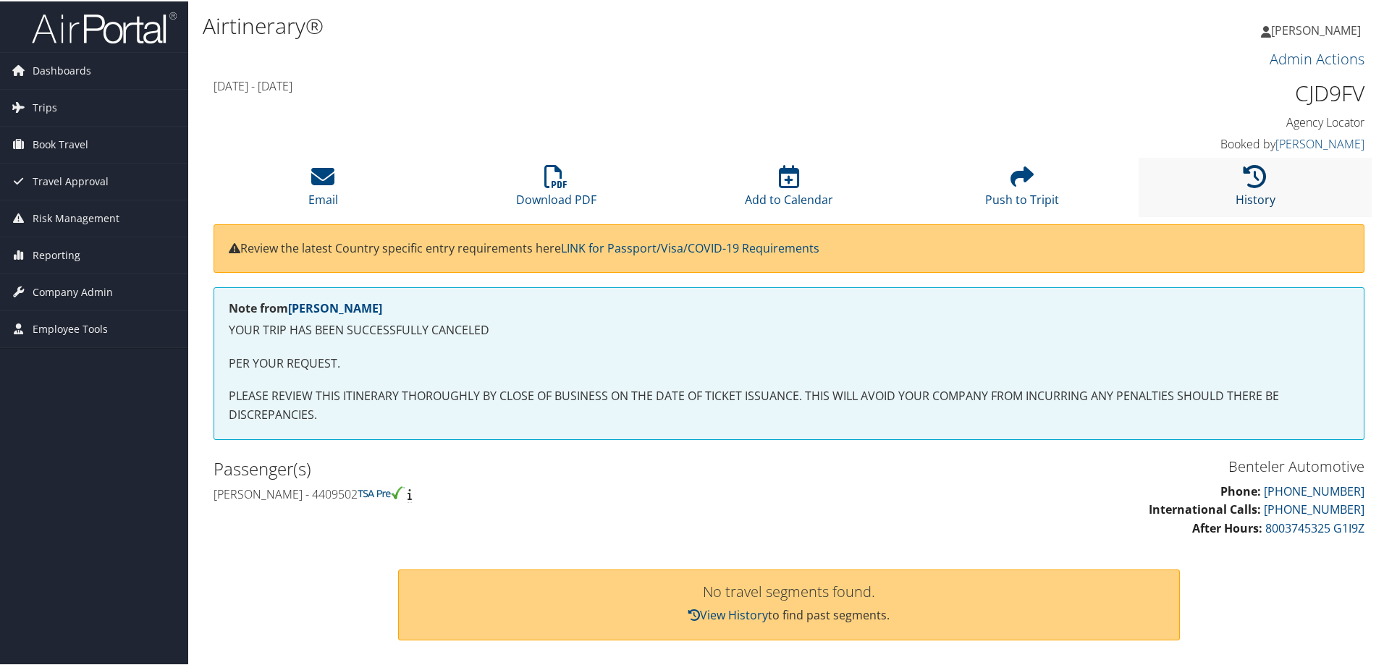
click at [1256, 180] on icon at bounding box center [1255, 175] width 23 height 23
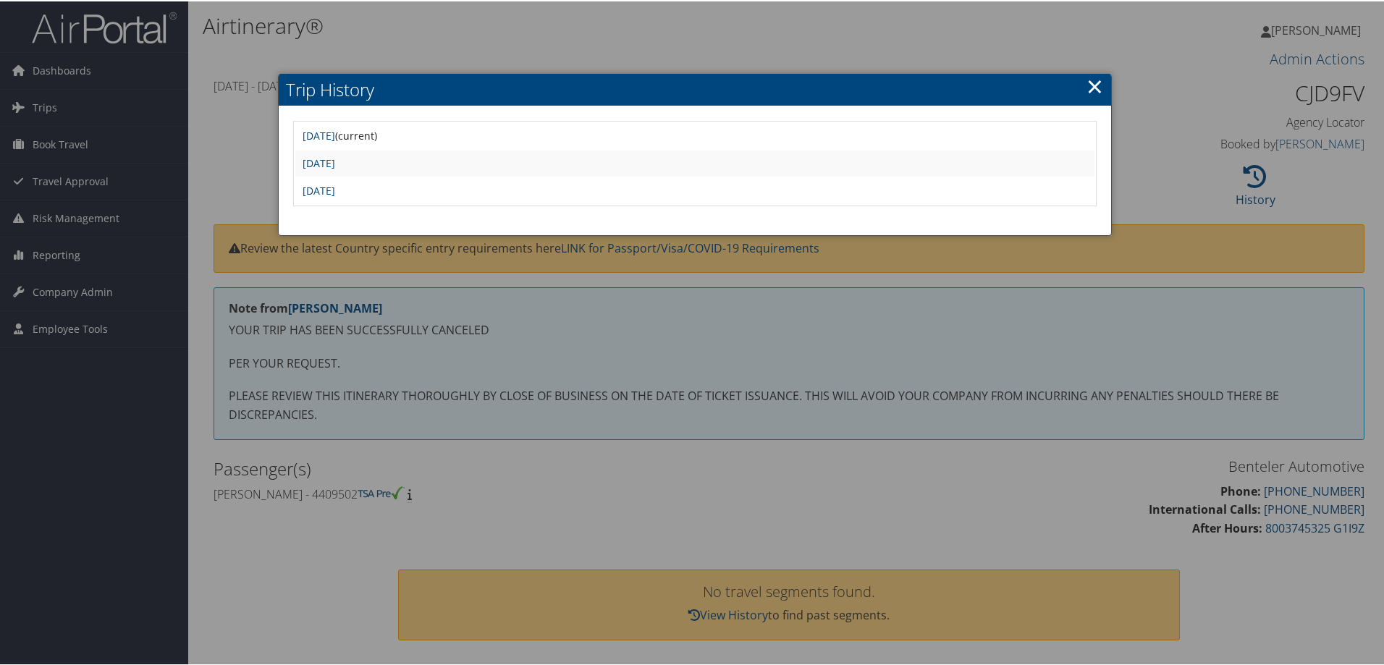
click at [541, 34] on div at bounding box center [695, 332] width 1390 height 665
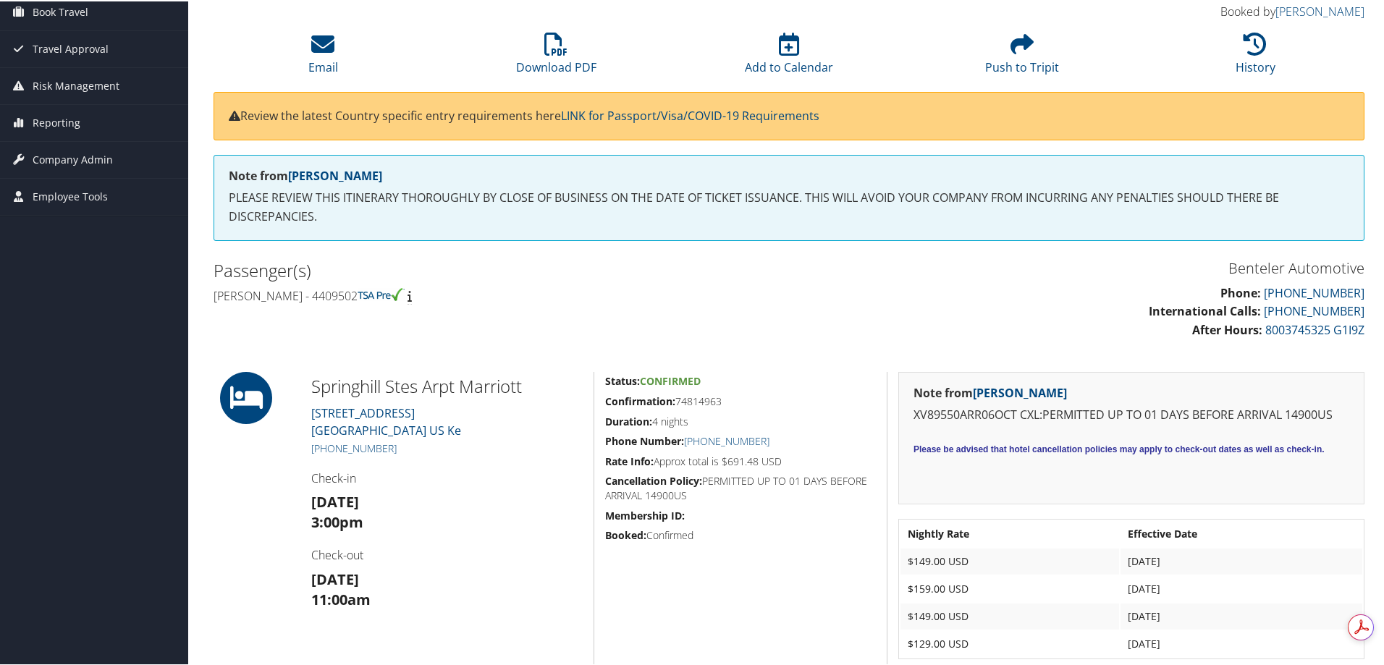
scroll to position [145, 0]
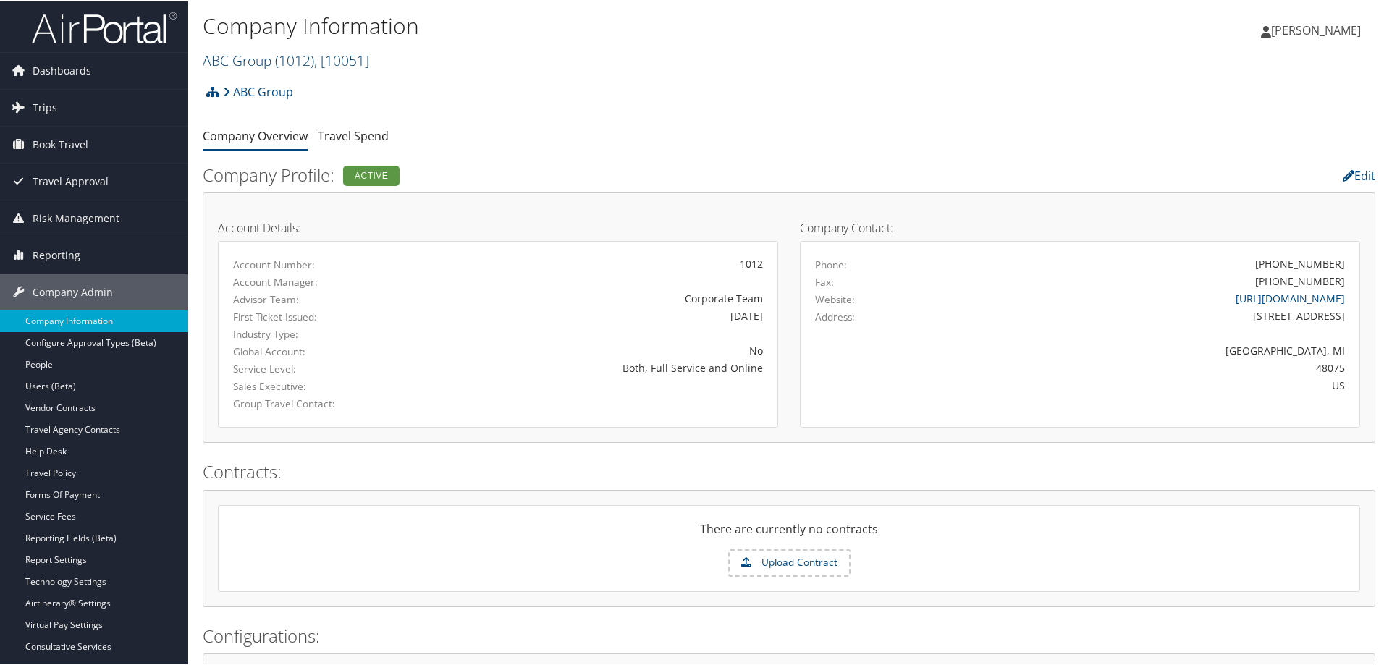
click at [234, 56] on link "ABC Group ( 1012 ) , [ 10051 ]" at bounding box center [286, 59] width 166 height 20
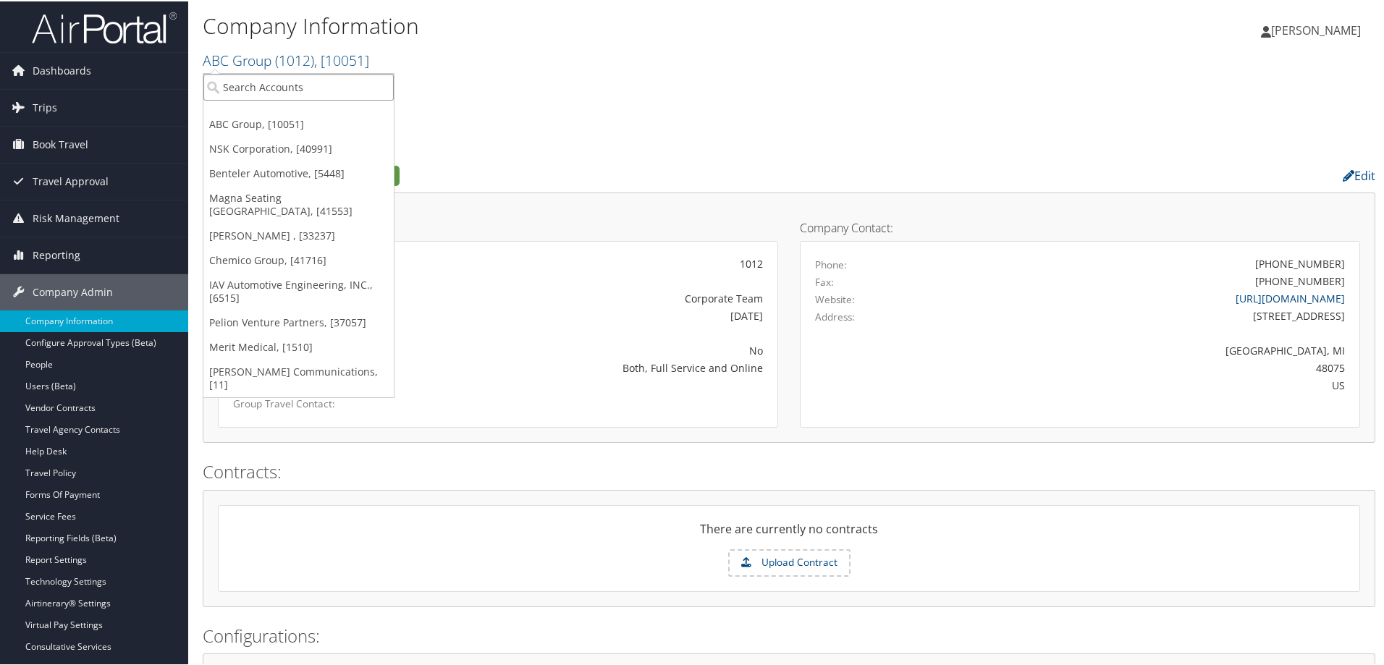
click at [246, 80] on input "search" at bounding box center [298, 85] width 190 height 27
type input "benteler"
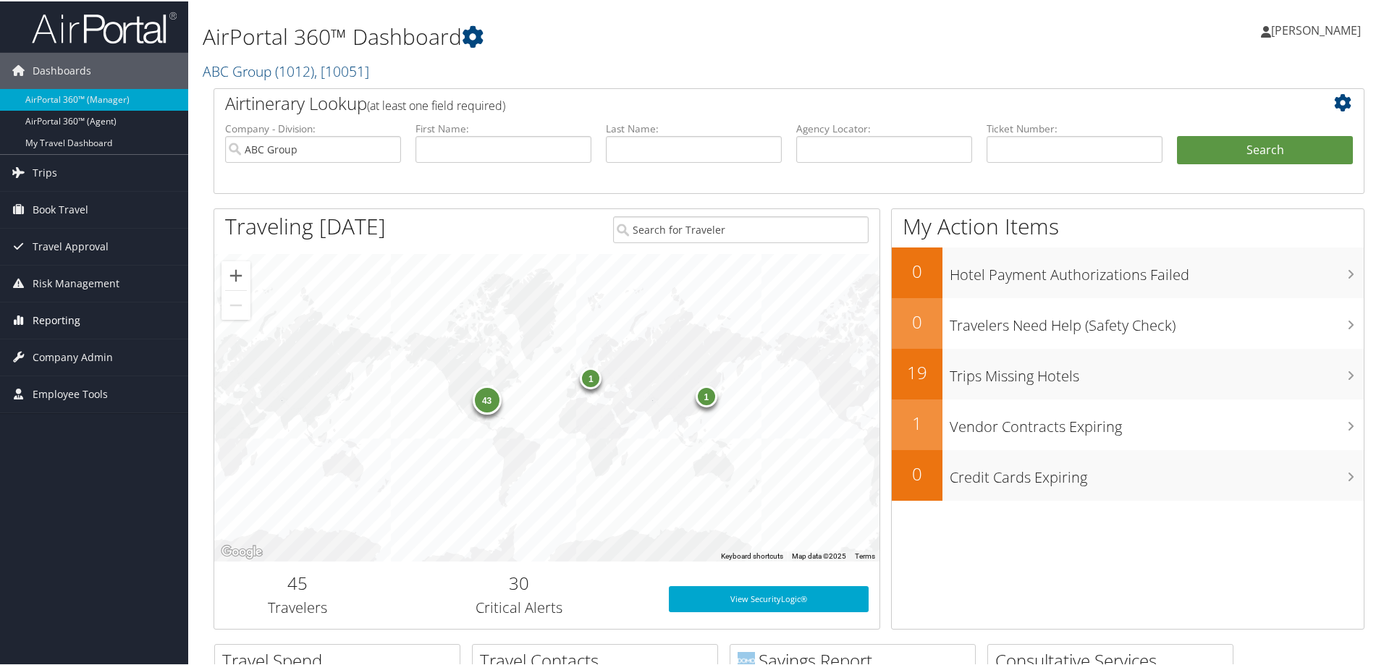
click at [69, 314] on span "Reporting" at bounding box center [57, 319] width 48 height 36
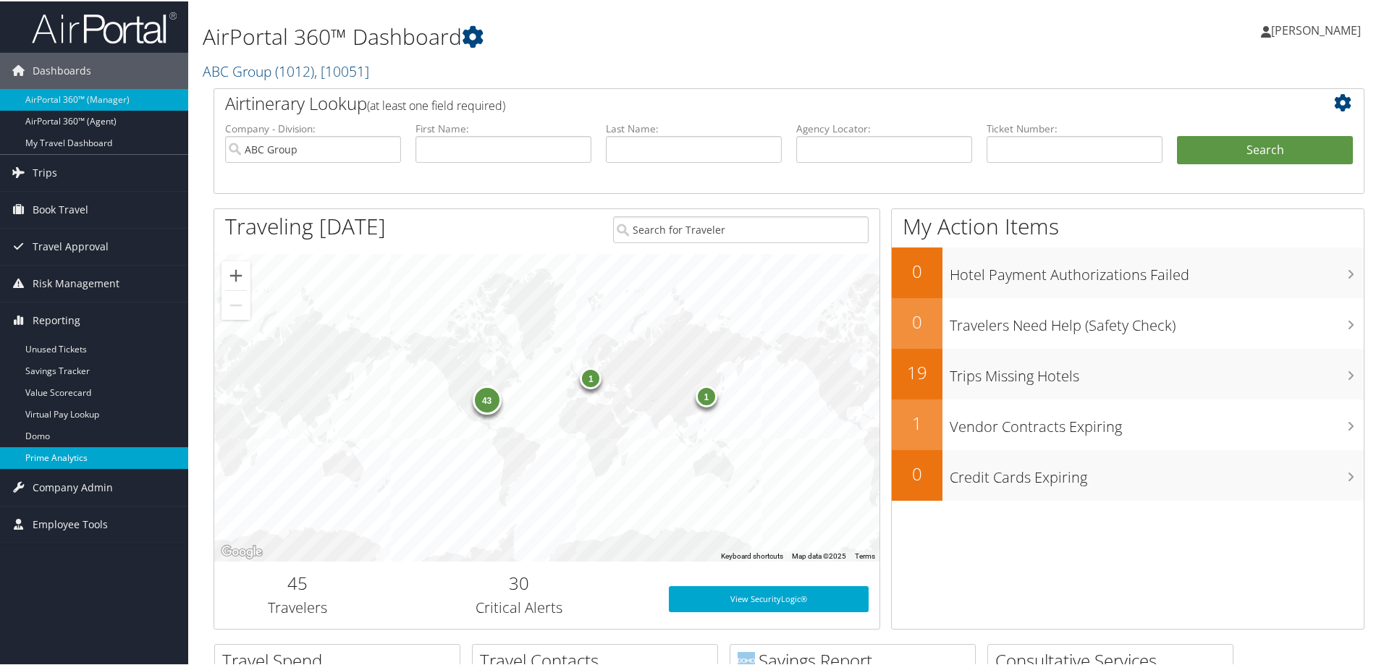
click at [70, 455] on link "Prime Analytics" at bounding box center [94, 457] width 188 height 22
click at [45, 164] on span "Trips" at bounding box center [45, 171] width 25 height 36
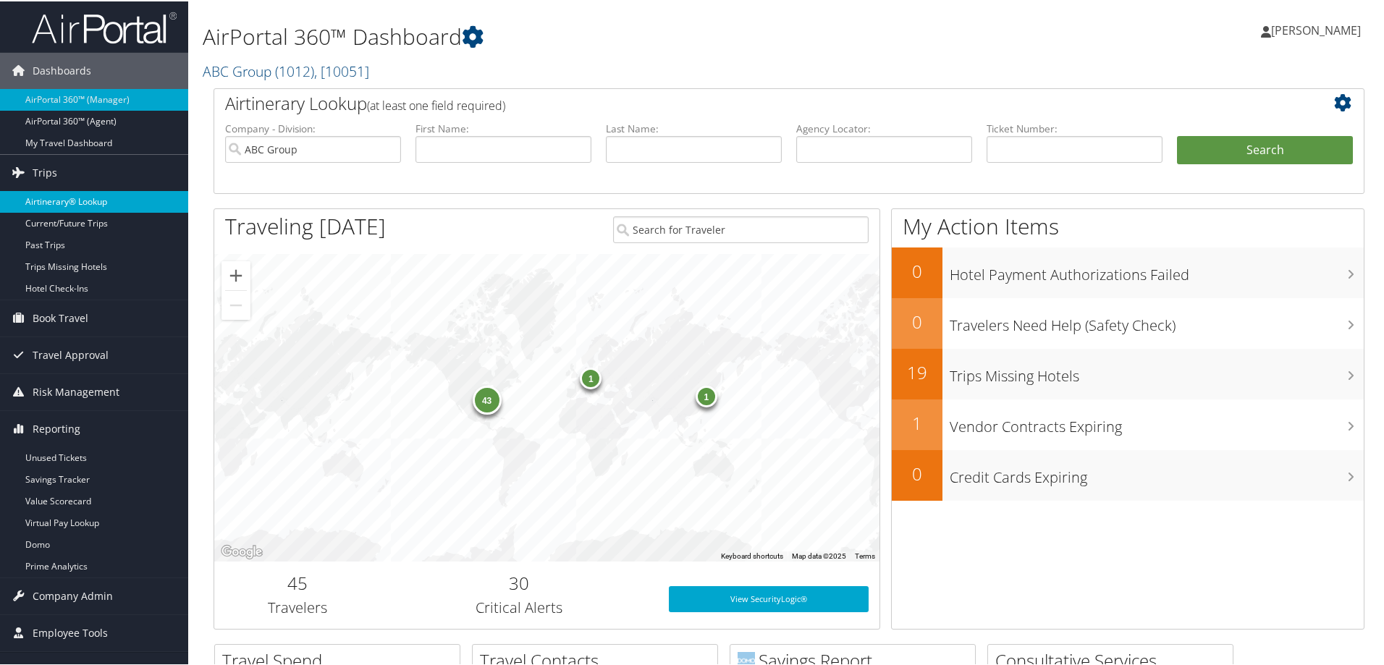
click at [76, 195] on link "Airtinerary® Lookup" at bounding box center [94, 201] width 188 height 22
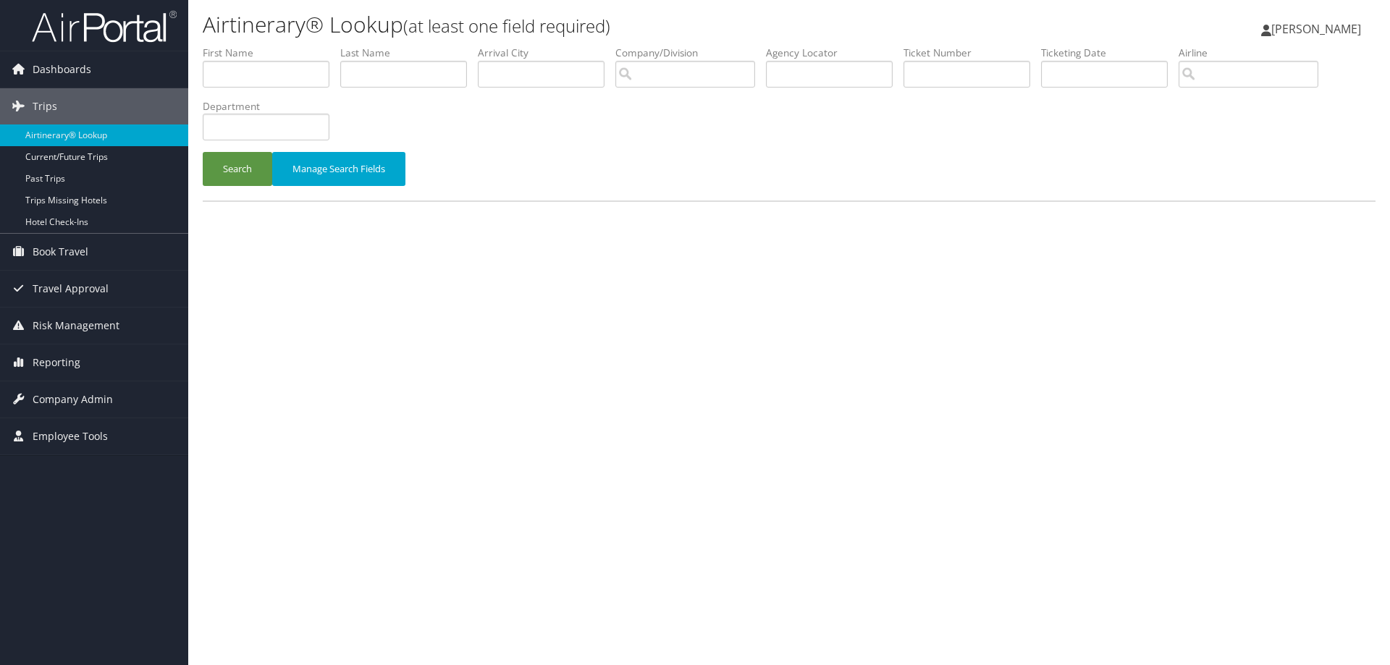
click at [829, 54] on label "Agency Locator" at bounding box center [835, 53] width 138 height 14
click at [810, 88] on li "Agency Locator" at bounding box center [835, 72] width 138 height 53
click at [786, 58] on label "Agency Locator" at bounding box center [835, 53] width 138 height 14
click at [793, 71] on input "text" at bounding box center [829, 74] width 127 height 27
paste input "D60M4W"
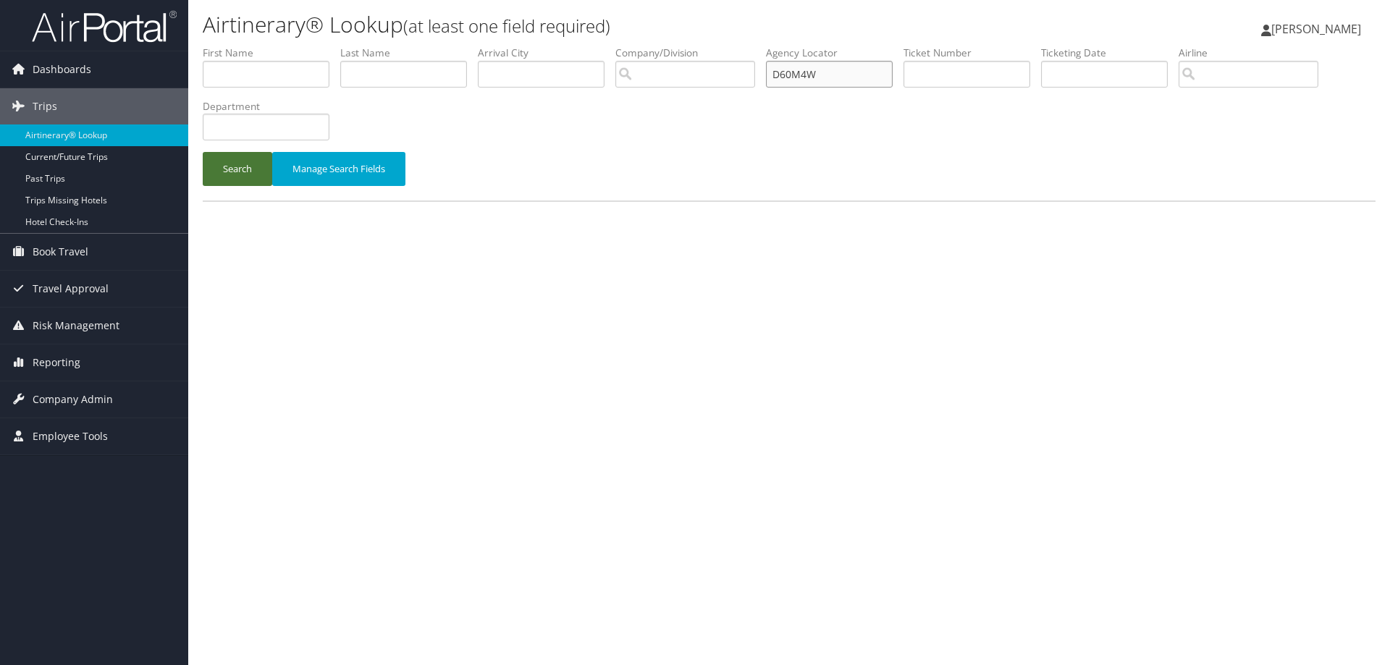
type input "D60M4W"
click at [216, 178] on button "Search" at bounding box center [237, 169] width 69 height 34
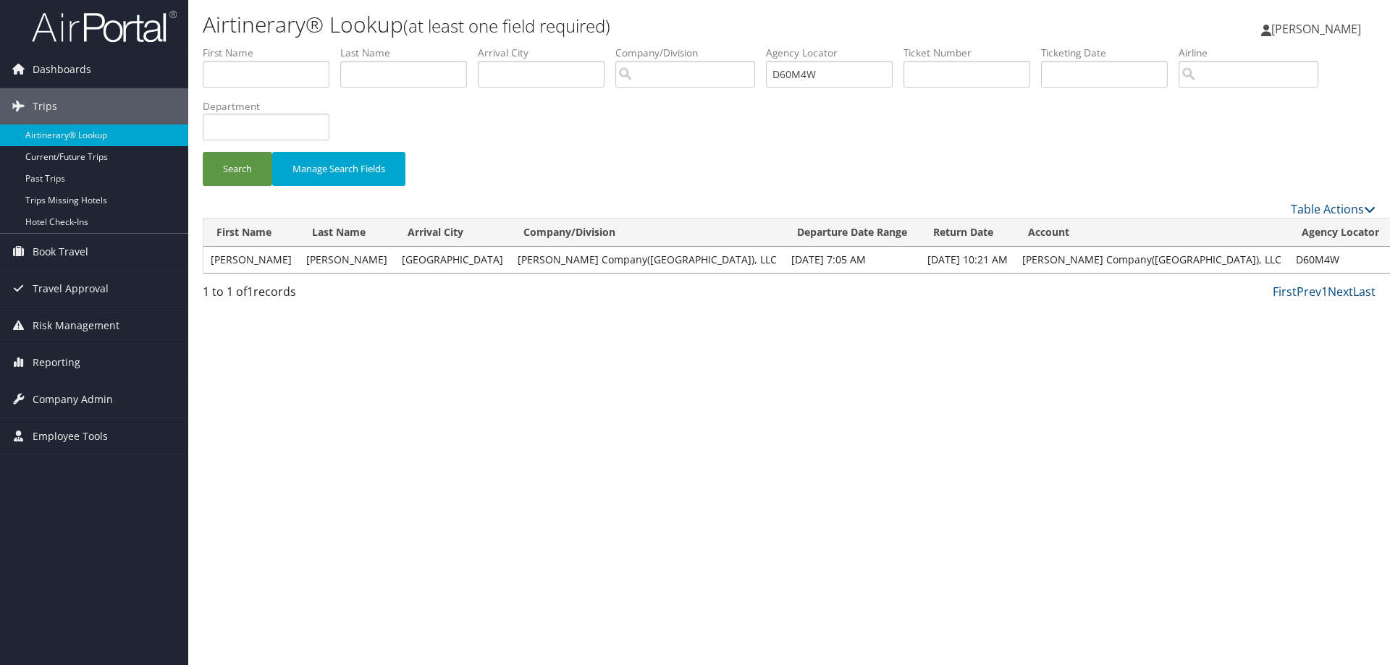
click at [1389, 254] on link "View" at bounding box center [1410, 260] width 22 height 14
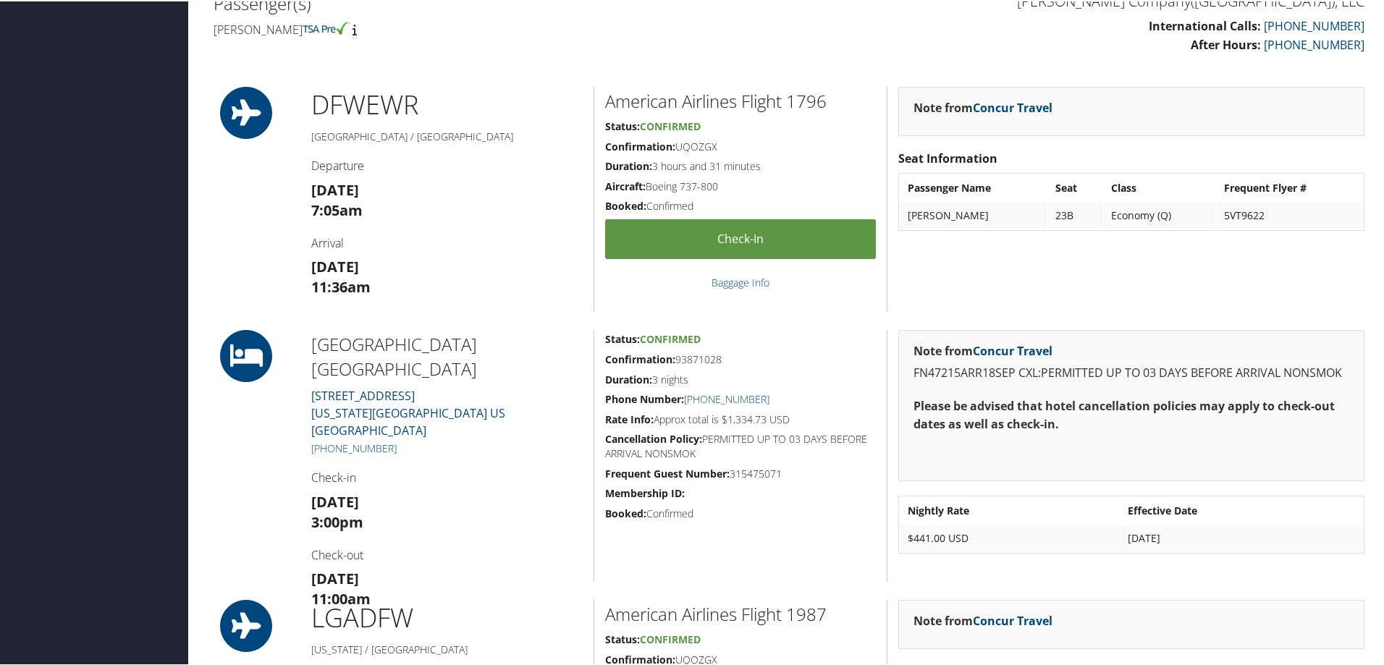
scroll to position [579, 0]
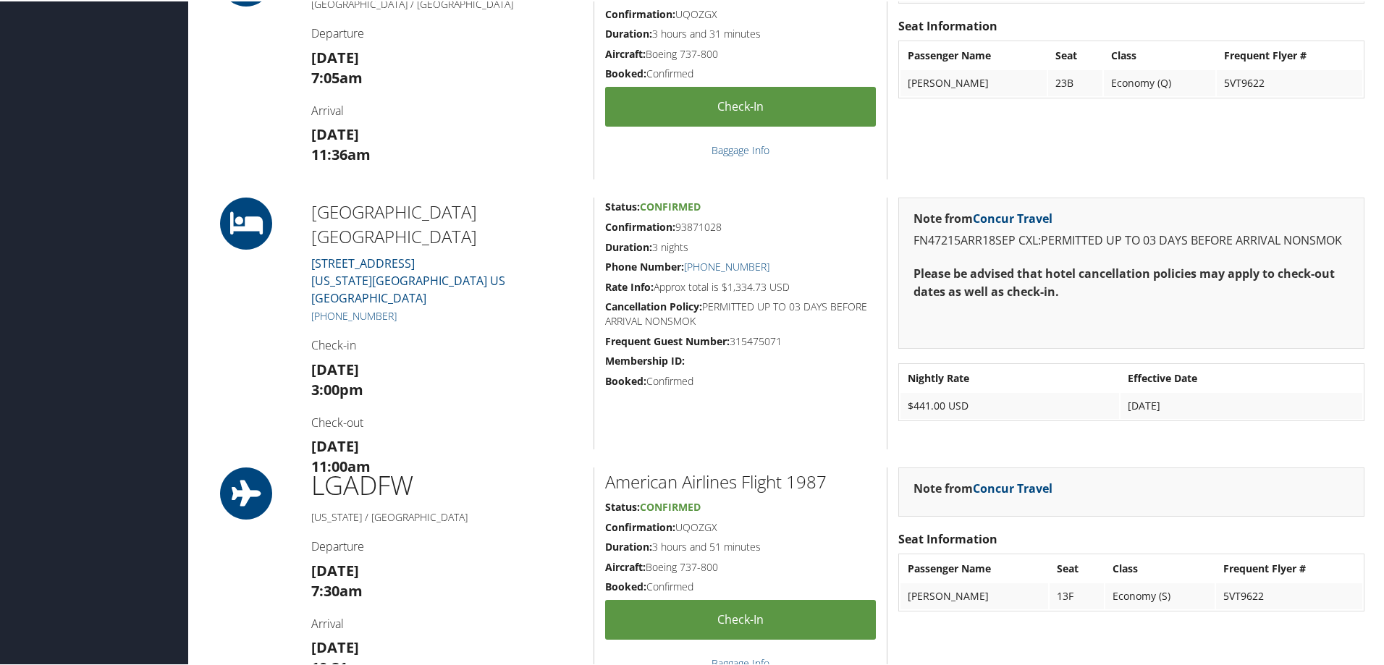
drag, startPoint x: 889, startPoint y: 364, endPoint x: 811, endPoint y: 375, distance: 78.2
click at [811, 375] on h5 "Booked: Confirmed" at bounding box center [740, 380] width 271 height 14
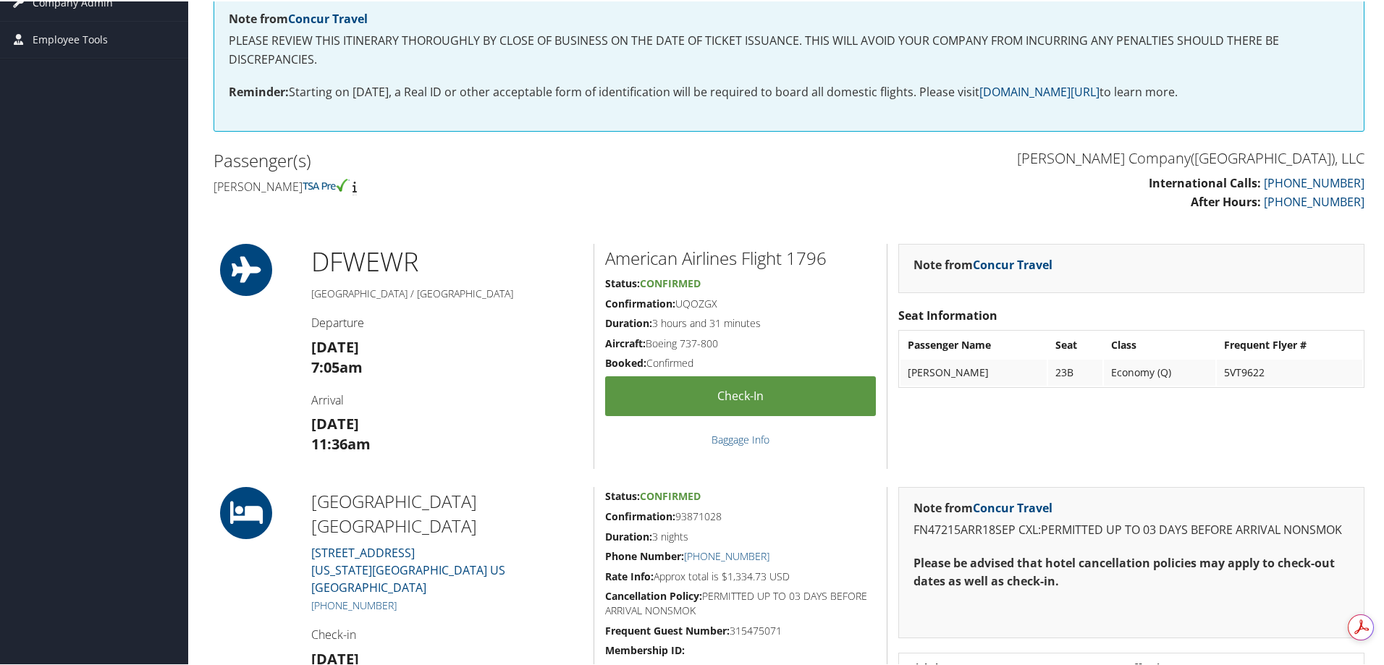
scroll to position [0, 0]
